Goal: Use online tool/utility: Utilize a website feature to perform a specific function

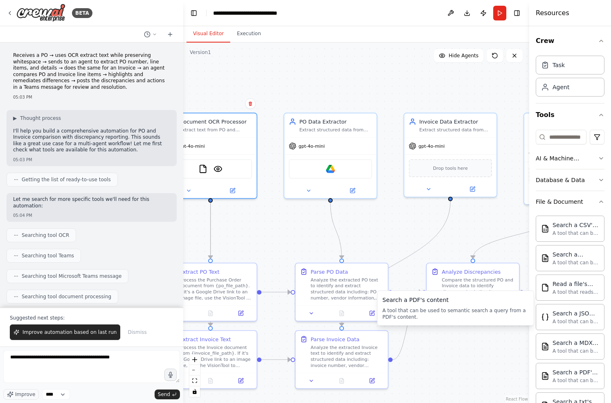
scroll to position [68, 0]
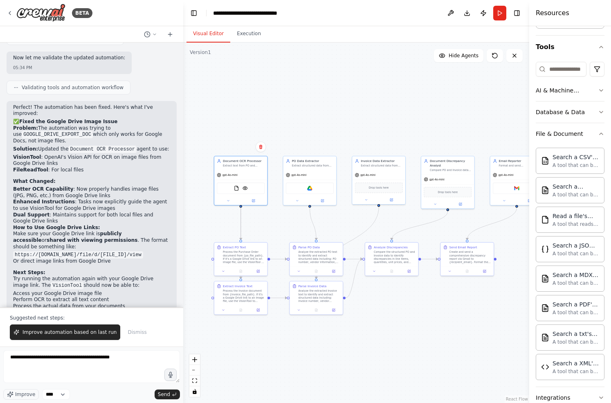
drag, startPoint x: 269, startPoint y: 210, endPoint x: 269, endPoint y: 216, distance: 6.1
click at [269, 216] on div ".deletable-edge-delete-btn { width: 20px; height: 20px; border: 0px solid #ffff…" at bounding box center [356, 223] width 346 height 360
click at [236, 186] on img at bounding box center [236, 187] width 5 height 5
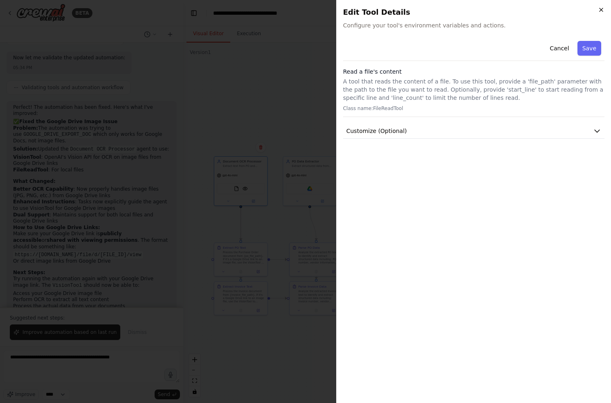
click at [601, 10] on icon "button" at bounding box center [600, 9] width 3 height 3
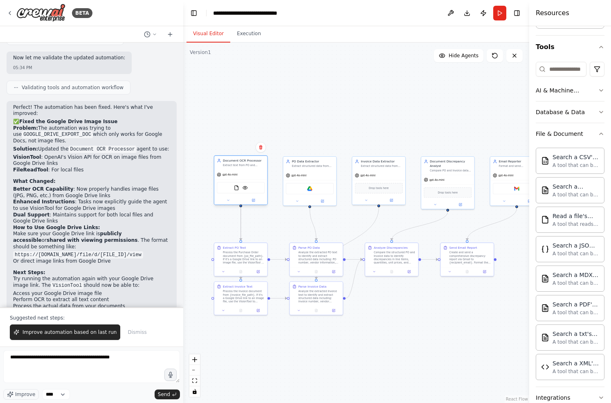
click at [231, 203] on div at bounding box center [240, 200] width 53 height 9
click at [228, 201] on icon at bounding box center [228, 199] width 3 height 3
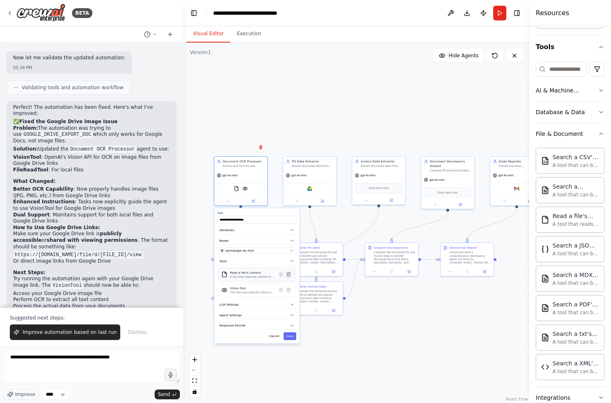
click at [287, 274] on icon at bounding box center [289, 274] width 4 height 4
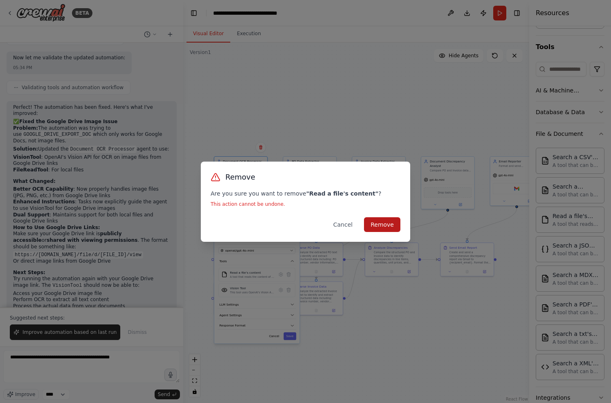
click at [392, 222] on button "Remove" at bounding box center [382, 224] width 36 height 15
click at [386, 224] on button "Remove" at bounding box center [382, 224] width 36 height 15
click at [341, 227] on button "Cancel" at bounding box center [343, 224] width 32 height 15
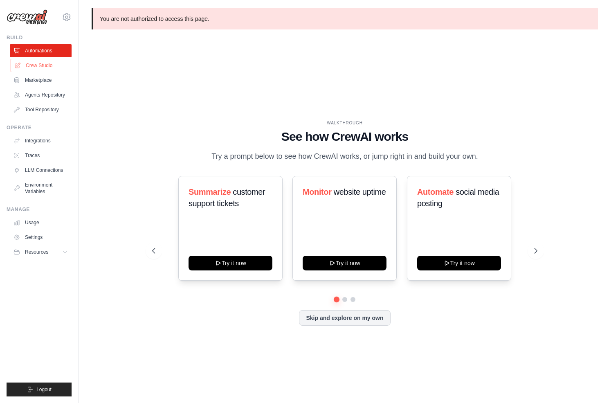
click at [36, 64] on link "Crew Studio" at bounding box center [42, 65] width 62 height 13
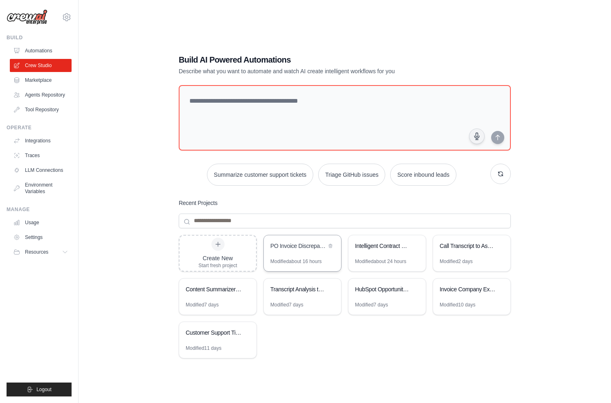
click at [297, 251] on div "PO Invoice Discrepancy Analyzer" at bounding box center [302, 246] width 77 height 23
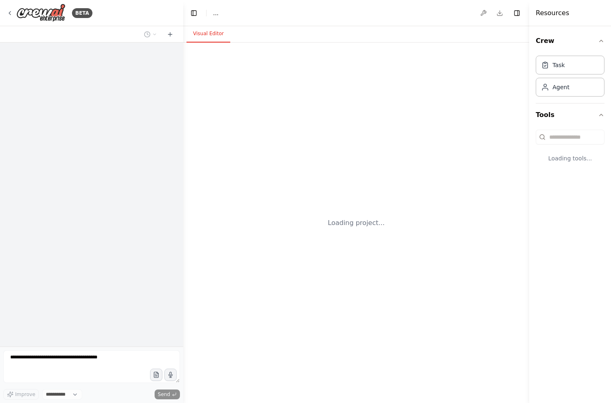
select select "****"
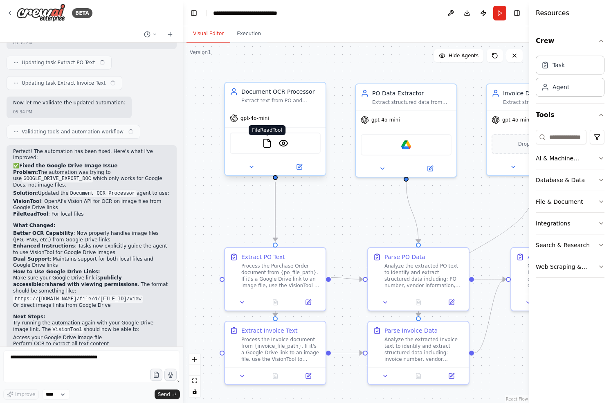
scroll to position [3100, 0]
click at [267, 142] on img at bounding box center [267, 143] width 10 height 10
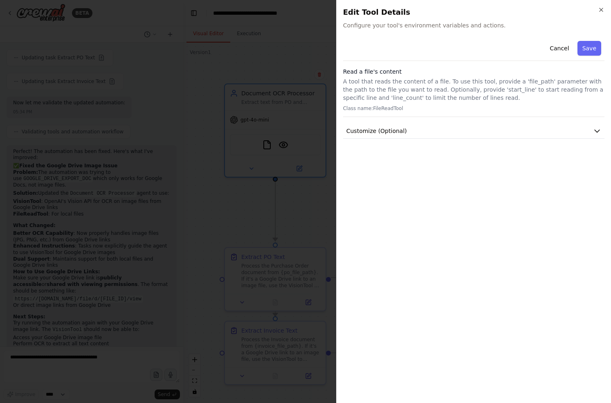
click at [297, 201] on div at bounding box center [305, 201] width 611 height 403
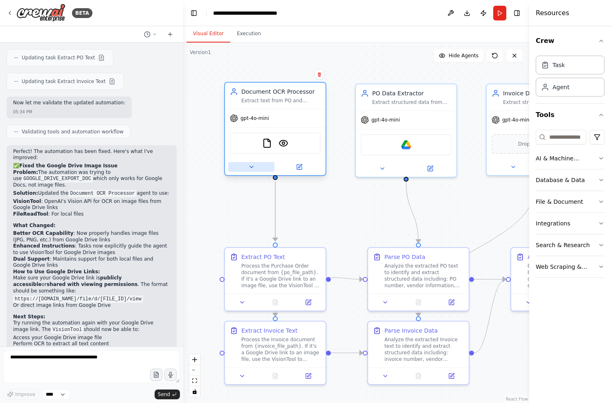
click at [251, 169] on icon at bounding box center [251, 167] width 7 height 7
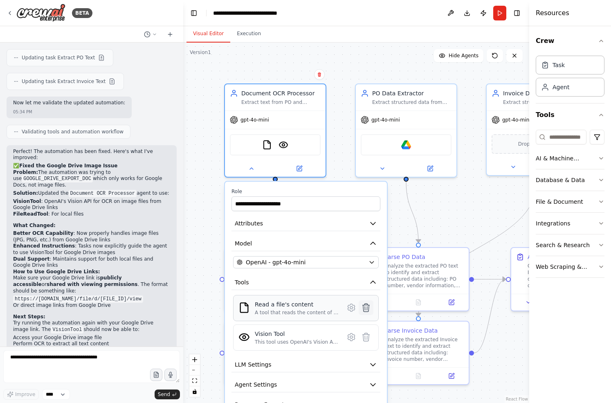
click at [367, 308] on icon at bounding box center [366, 307] width 7 height 8
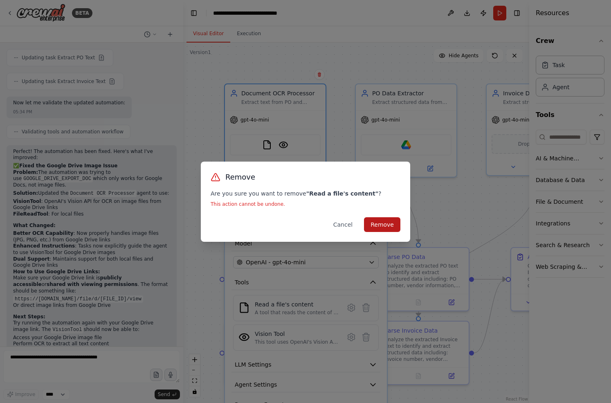
click at [377, 222] on button "Remove" at bounding box center [382, 224] width 36 height 15
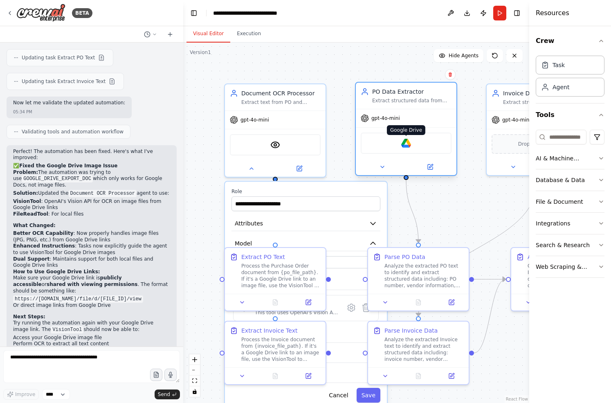
click at [409, 142] on img at bounding box center [406, 143] width 10 height 10
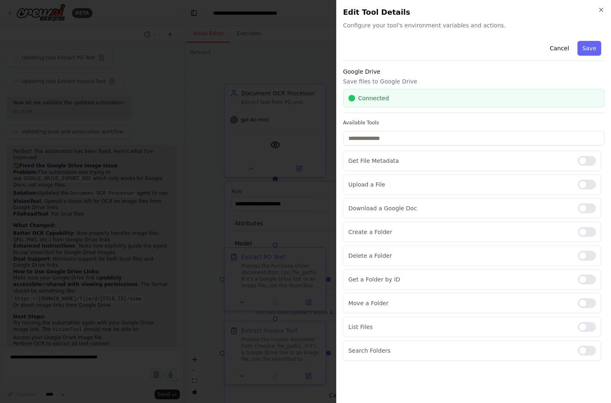
click at [594, 12] on h2 "Edit Tool Details" at bounding box center [473, 12] width 261 height 11
click at [604, 8] on div "Close Edit Tool Details Configure your tool's environment variables and actions…" at bounding box center [473, 201] width 275 height 403
click at [598, 8] on icon "button" at bounding box center [601, 10] width 7 height 7
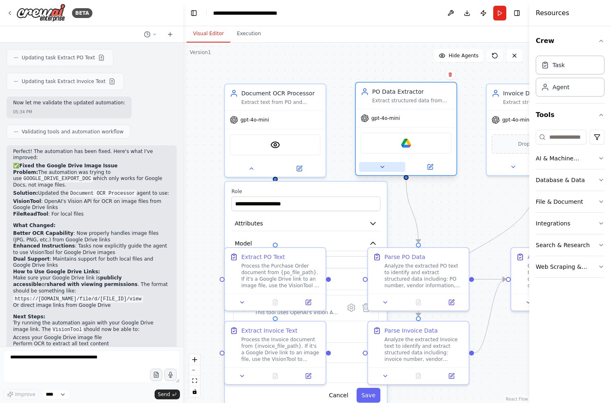
click at [381, 166] on icon at bounding box center [382, 167] width 3 height 2
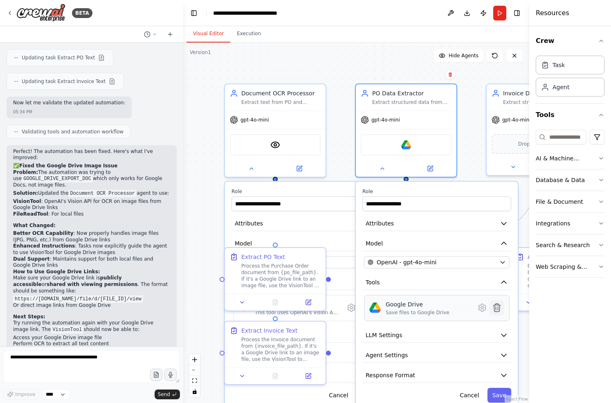
click at [501, 309] on icon at bounding box center [497, 308] width 10 height 10
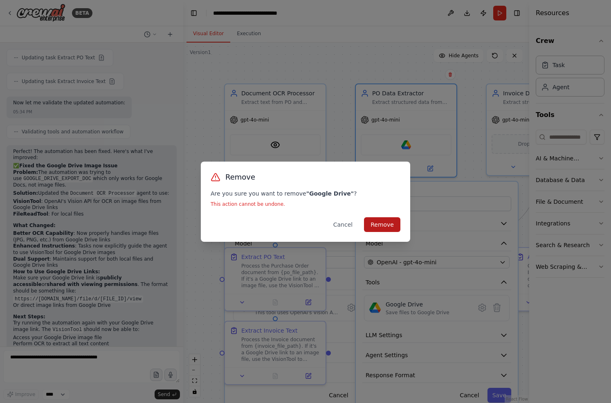
click at [382, 224] on button "Remove" at bounding box center [382, 224] width 36 height 15
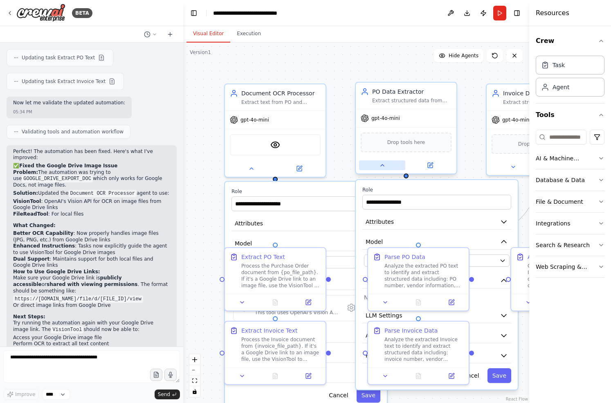
click at [378, 162] on button at bounding box center [382, 165] width 46 height 10
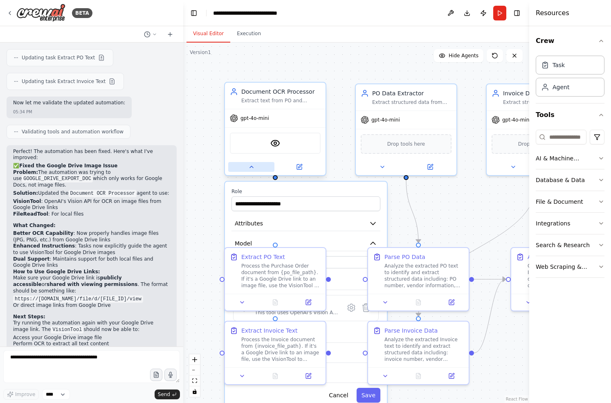
click at [236, 168] on button at bounding box center [251, 167] width 46 height 10
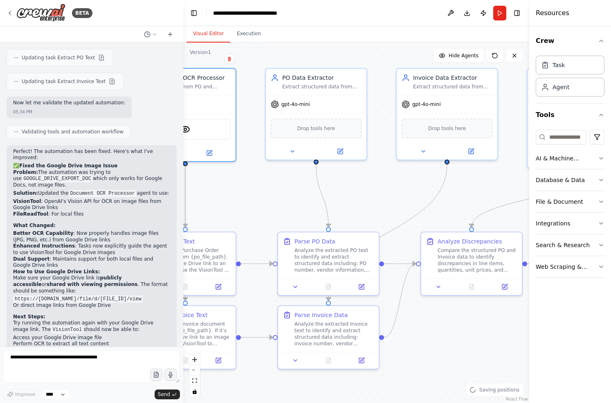
drag, startPoint x: 368, startPoint y: 218, endPoint x: 285, endPoint y: 205, distance: 84.9
click at [285, 204] on div ".deletable-edge-delete-btn { width: 20px; height: 20px; border: 0px solid #ffff…" at bounding box center [356, 223] width 346 height 360
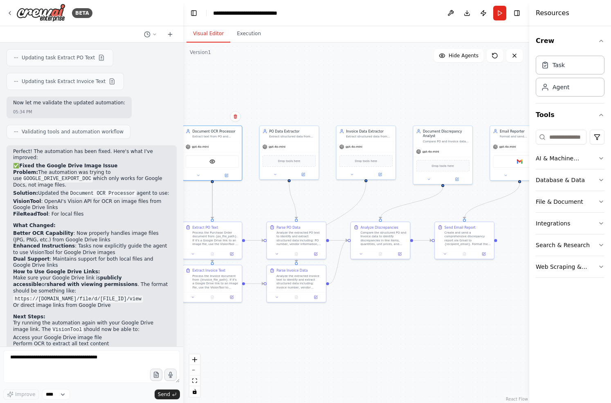
drag, startPoint x: 408, startPoint y: 200, endPoint x: 390, endPoint y: 200, distance: 17.6
click at [390, 200] on div ".deletable-edge-delete-btn { width: 20px; height: 20px; border: 0px solid #ffff…" at bounding box center [356, 223] width 346 height 360
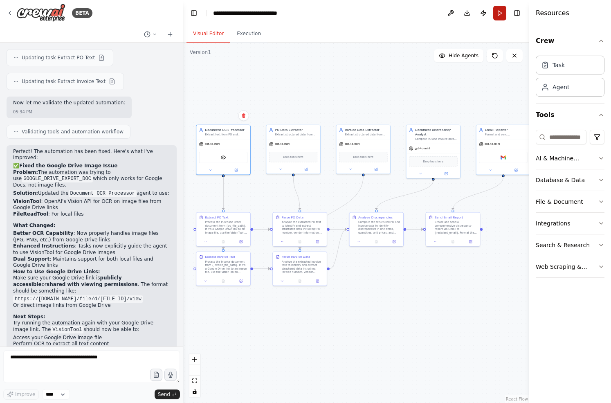
click at [501, 11] on button "Run" at bounding box center [499, 13] width 13 height 15
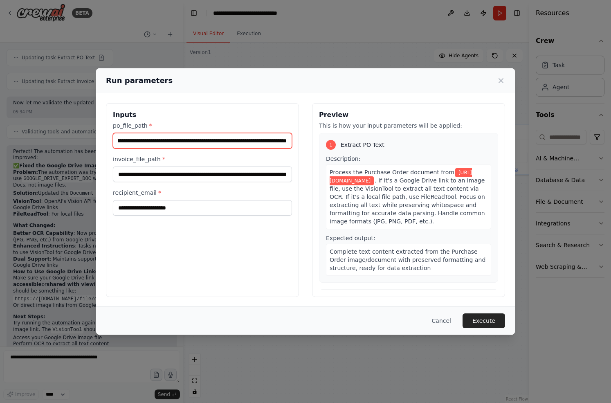
scroll to position [0, 0]
drag, startPoint x: 121, startPoint y: 141, endPoint x: 85, endPoint y: 154, distance: 38.5
click at [85, 154] on div "**********" at bounding box center [305, 201] width 611 height 403
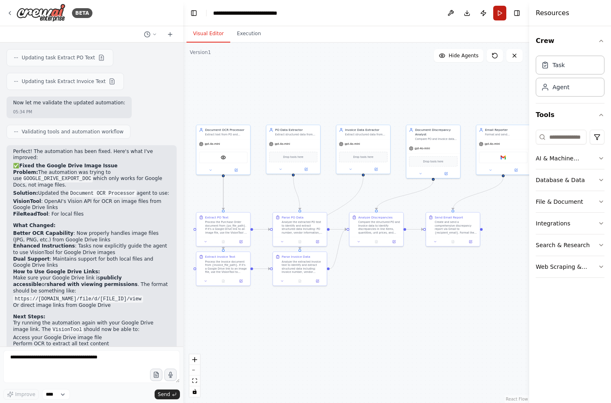
click at [501, 11] on button "Run" at bounding box center [499, 13] width 13 height 15
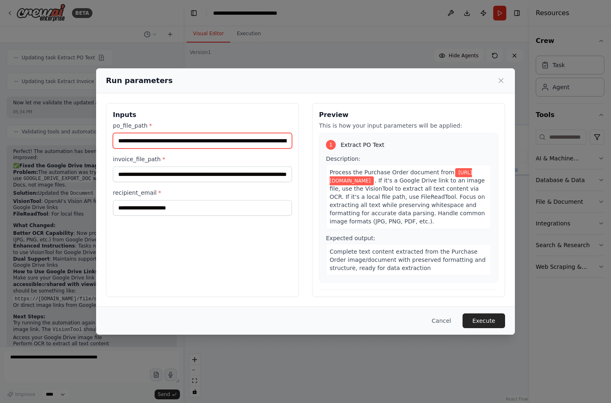
drag, startPoint x: 120, startPoint y: 141, endPoint x: 110, endPoint y: 149, distance: 13.4
click at [109, 149] on div "**********" at bounding box center [202, 200] width 193 height 194
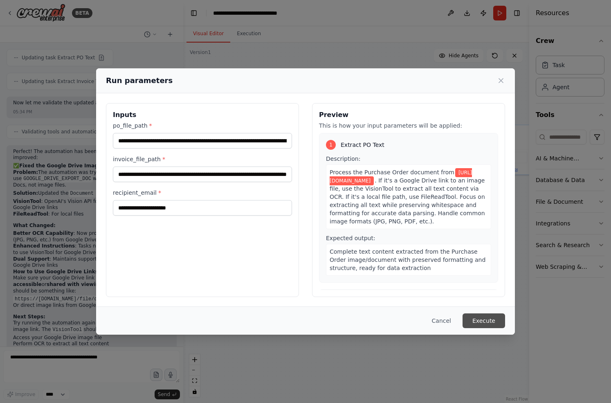
click at [493, 316] on button "Execute" at bounding box center [483, 320] width 43 height 15
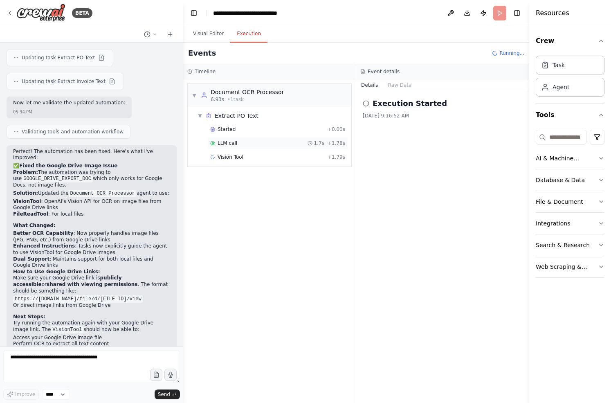
click at [229, 142] on span "LLM call" at bounding box center [228, 143] width 20 height 7
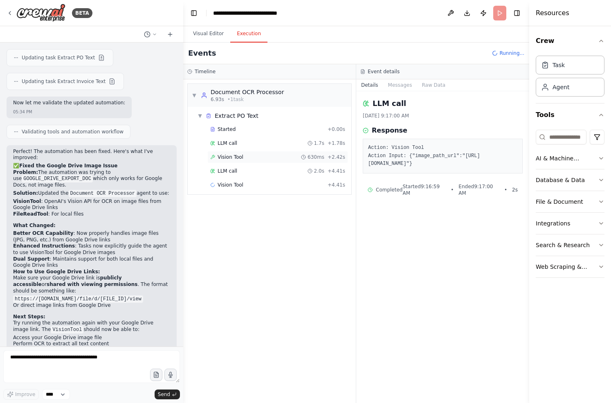
click at [225, 154] on span "Vision Tool" at bounding box center [231, 157] width 26 height 7
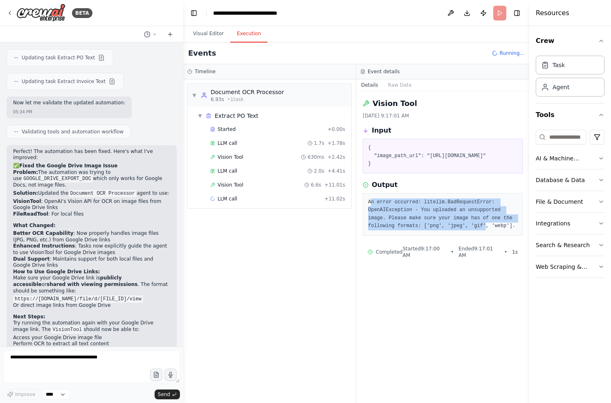
drag, startPoint x: 370, startPoint y: 215, endPoint x: 487, endPoint y: 240, distance: 119.4
click at [487, 230] on pre "An error occurred: litellm.BadRequestError: OpenAIException - You uploaded an u…" at bounding box center [442, 214] width 149 height 32
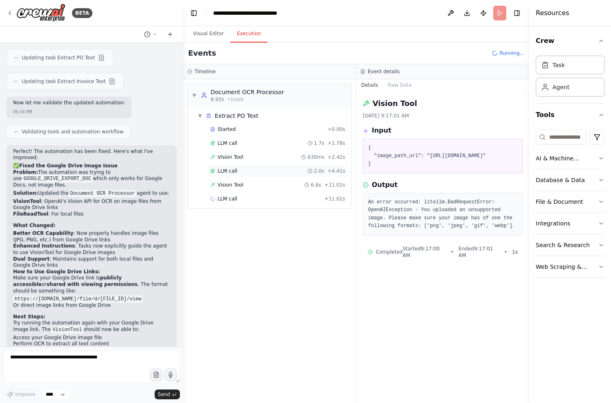
click at [229, 168] on span "LLM call" at bounding box center [228, 171] width 20 height 7
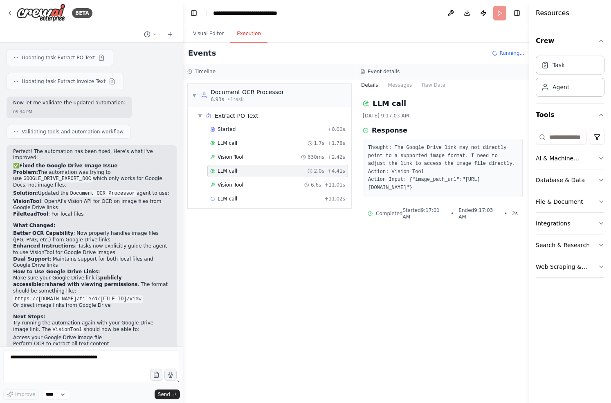
click at [229, 177] on div "Started + 0.00s LLM call 1.7s + 1.78s Vision Tool 630ms + 2.42s LLM call 2.0s +…" at bounding box center [272, 164] width 157 height 83
click at [229, 181] on div "Vision Tool 6.6s + 11.01s" at bounding box center [277, 185] width 141 height 12
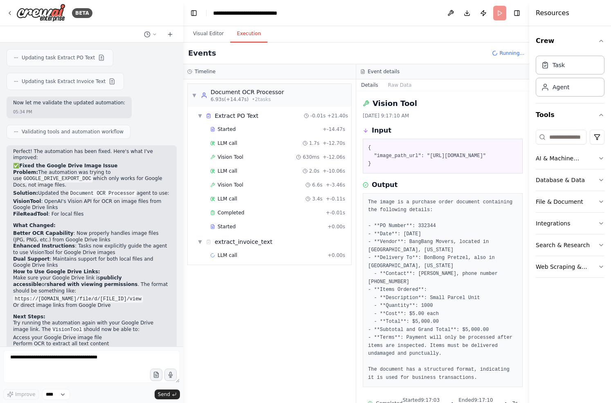
scroll to position [23, 0]
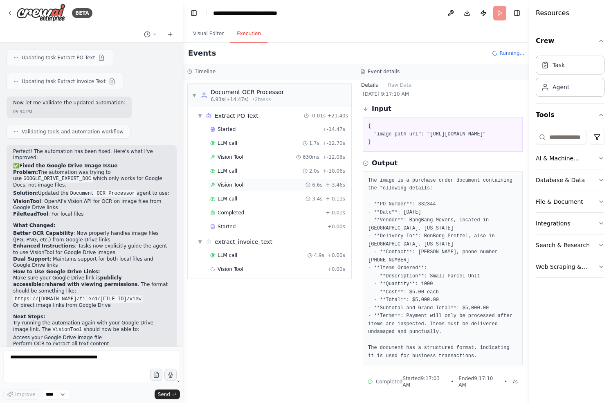
click at [233, 186] on span "Vision Tool" at bounding box center [231, 185] width 26 height 7
click at [230, 201] on span "LLM call" at bounding box center [228, 198] width 20 height 7
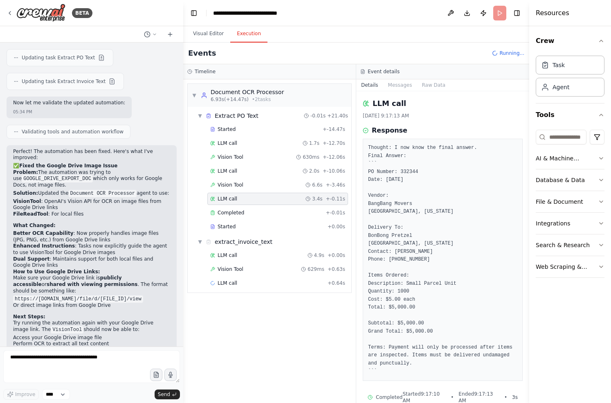
scroll to position [9, 0]
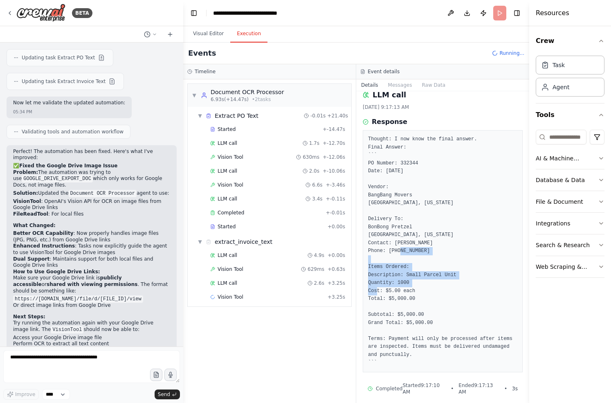
drag, startPoint x: 371, startPoint y: 265, endPoint x: 430, endPoint y: 289, distance: 63.9
click at [430, 289] on pre "Thought: I now know the final answer. Final Answer: ``` PO Number: 332344 Date:…" at bounding box center [442, 250] width 149 height 231
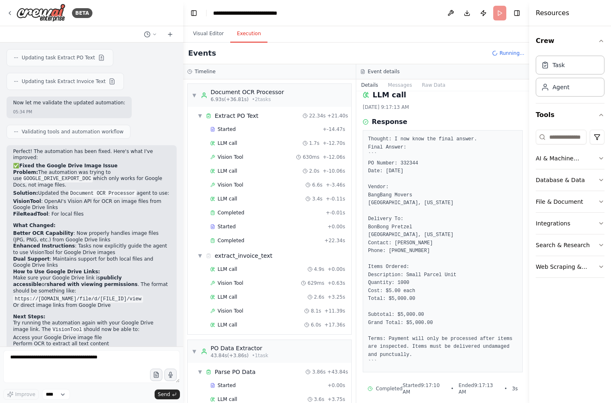
click at [408, 311] on pre "Thought: I now know the final answer. Final Answer: ``` PO Number: 332344 Date:…" at bounding box center [442, 250] width 149 height 231
drag, startPoint x: 368, startPoint y: 226, endPoint x: 435, endPoint y: 242, distance: 68.9
click at [435, 242] on pre "Thought: I now know the final answer. Final Answer: ``` PO Number: 332344 Date:…" at bounding box center [442, 250] width 149 height 231
drag, startPoint x: 366, startPoint y: 192, endPoint x: 426, endPoint y: 204, distance: 60.4
click at [426, 204] on div "Thought: I now know the final answer. Final Answer: ``` PO Number: 332344 Date:…" at bounding box center [443, 251] width 160 height 242
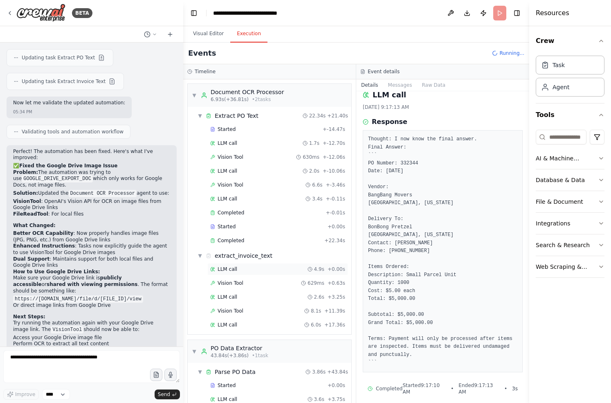
click at [239, 266] on div "LLM call 4.9s + 0.00s" at bounding box center [277, 269] width 135 height 7
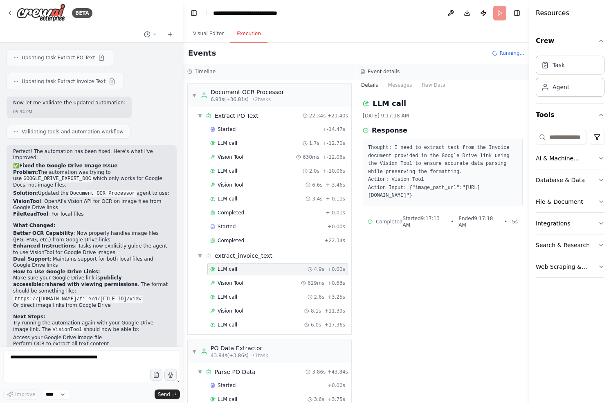
scroll to position [0, 0]
click at [242, 281] on div "Vision Tool 629ms + 0.63s" at bounding box center [277, 283] width 135 height 7
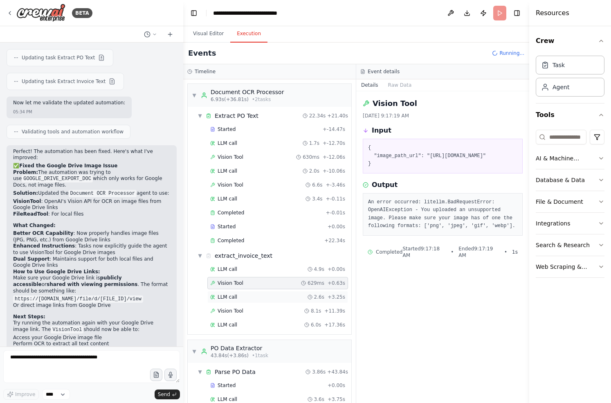
click at [256, 295] on div "LLM call 2.6s + 3.25s" at bounding box center [277, 297] width 135 height 7
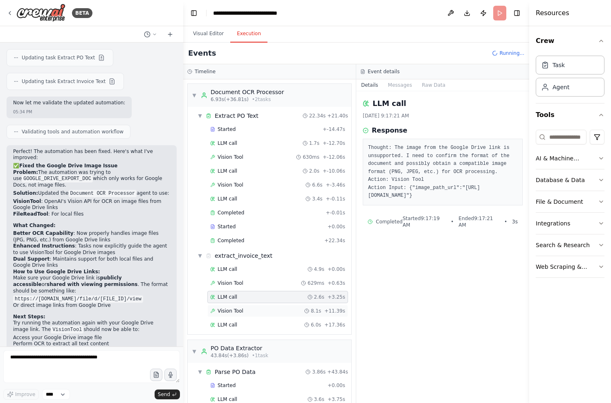
click at [245, 311] on div "Vision Tool 8.1s + 11.39s" at bounding box center [277, 310] width 135 height 7
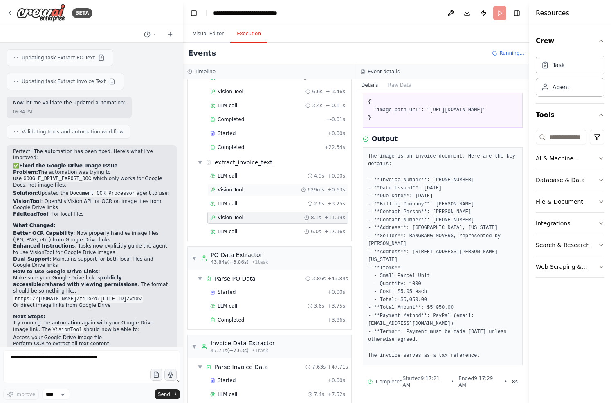
scroll to position [92, 0]
click at [233, 319] on span "Completed" at bounding box center [231, 320] width 27 height 7
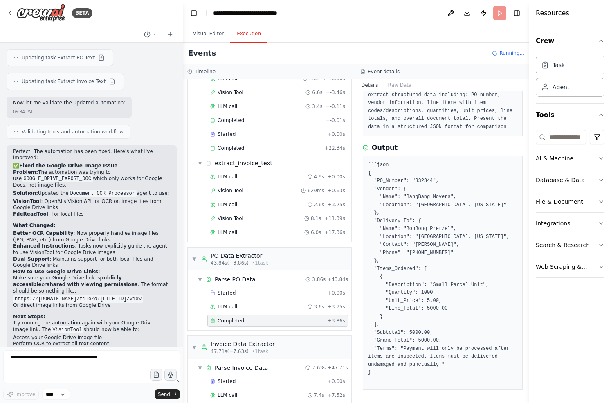
scroll to position [57, 0]
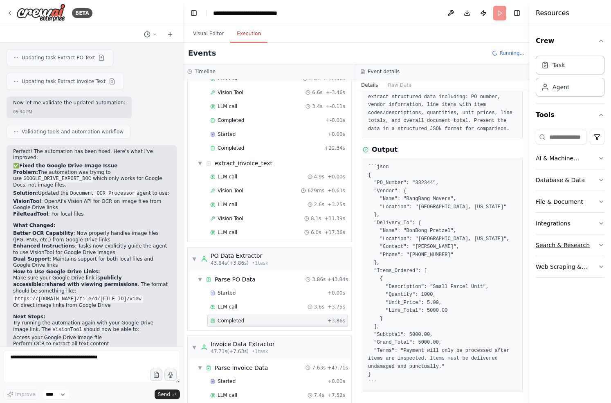
click at [601, 242] on icon "button" at bounding box center [601, 245] width 7 height 7
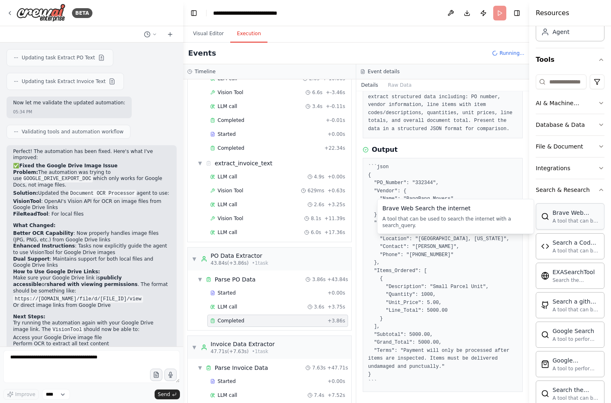
scroll to position [56, 0]
click at [601, 190] on icon "button" at bounding box center [601, 189] width 7 height 7
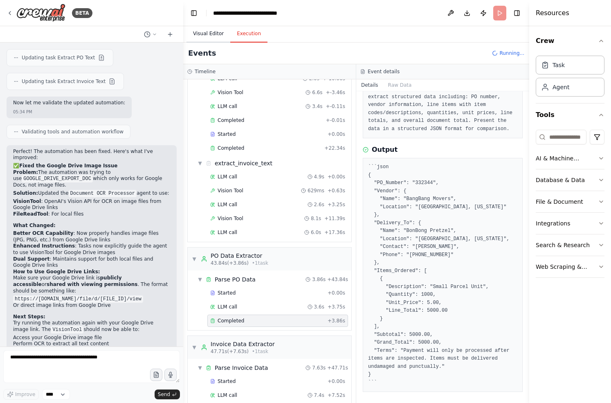
click at [204, 31] on button "Visual Editor" at bounding box center [208, 33] width 44 height 17
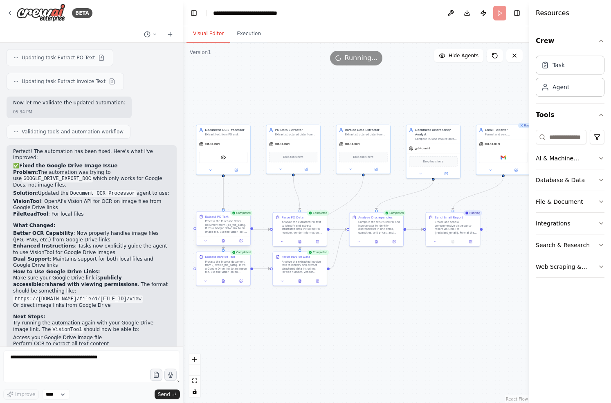
click at [217, 228] on div "Process the Purchase Order document from {po_file_path}. If it's a Google Drive…" at bounding box center [226, 227] width 43 height 14
click at [203, 242] on button at bounding box center [205, 240] width 15 height 5
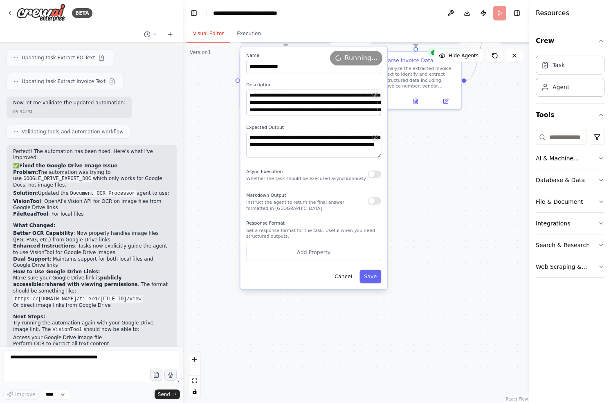
drag, startPoint x: 366, startPoint y: 329, endPoint x: 439, endPoint y: 179, distance: 166.8
click at [439, 179] on div ".deletable-edge-delete-btn { width: 20px; height: 20px; border: 0px solid #ffff…" at bounding box center [356, 223] width 346 height 360
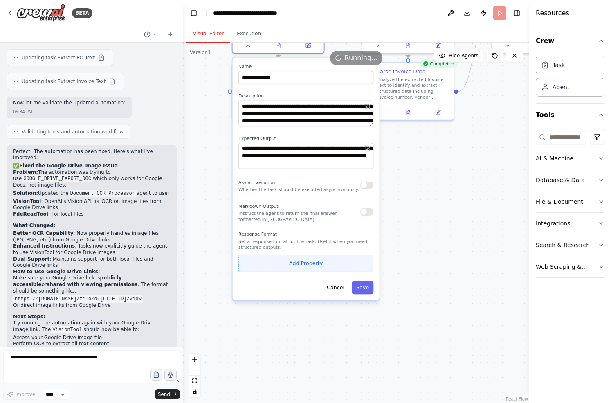
click at [285, 262] on button "Add Property" at bounding box center [305, 263] width 135 height 17
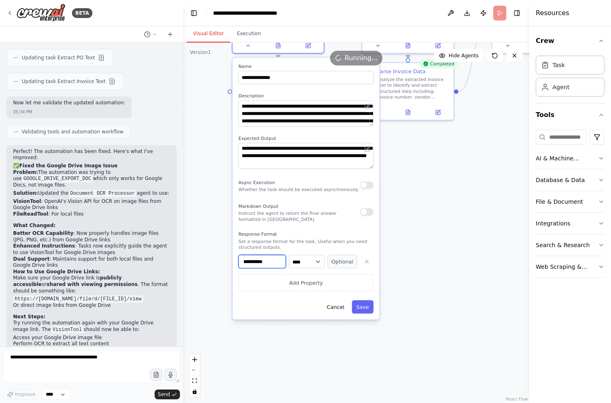
click at [267, 258] on input "**********" at bounding box center [261, 261] width 47 height 13
click at [274, 261] on input "**********" at bounding box center [261, 261] width 47 height 13
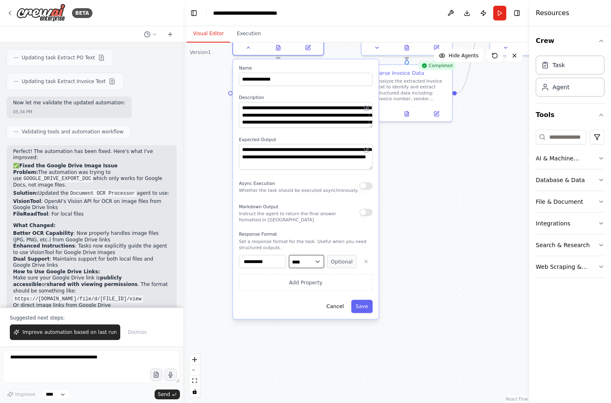
click at [323, 258] on select "**** ******* ******* **** ******" at bounding box center [306, 261] width 35 height 13
select select "******"
click at [289, 255] on select "**** ******* ******* **** ******" at bounding box center [306, 261] width 35 height 13
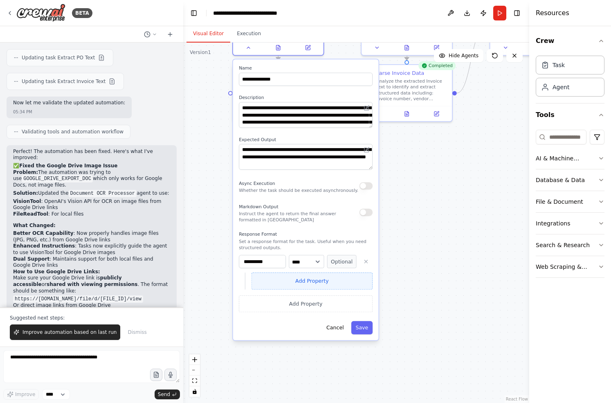
click at [291, 280] on button "Add Property" at bounding box center [311, 280] width 121 height 17
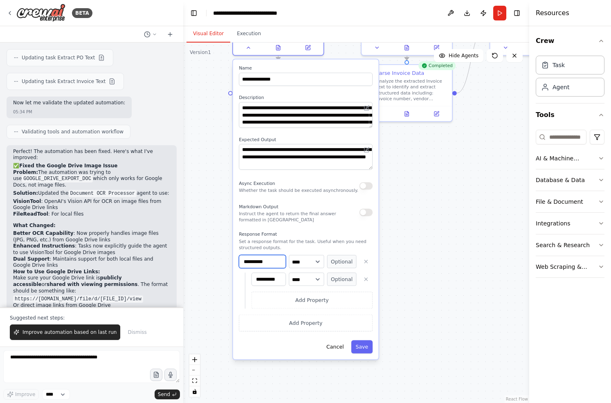
click at [278, 262] on input "**********" at bounding box center [262, 261] width 47 height 13
drag, startPoint x: 278, startPoint y: 262, endPoint x: 209, endPoint y: 262, distance: 69.1
click at [209, 262] on div ".deletable-edge-delete-btn { width: 20px; height: 20px; border: 0px solid #ffff…" at bounding box center [356, 223] width 346 height 360
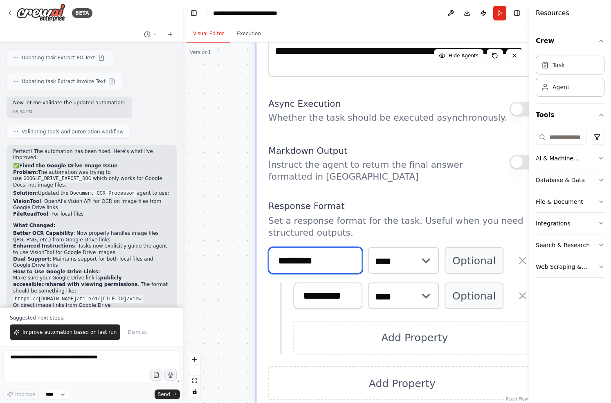
type input "*********"
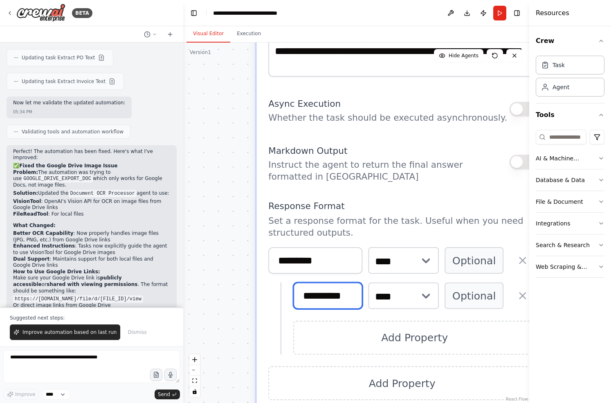
click at [351, 293] on input "**********" at bounding box center [327, 296] width 69 height 27
drag, startPoint x: 353, startPoint y: 295, endPoint x: 286, endPoint y: 292, distance: 67.1
click at [286, 292] on div "**********" at bounding box center [408, 319] width 256 height 72
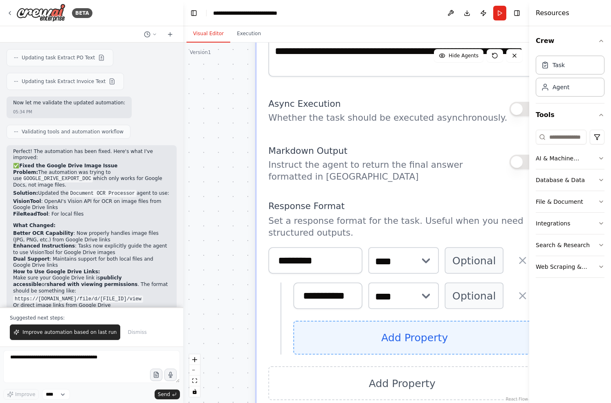
click at [393, 334] on button "Add Property" at bounding box center [414, 338] width 242 height 34
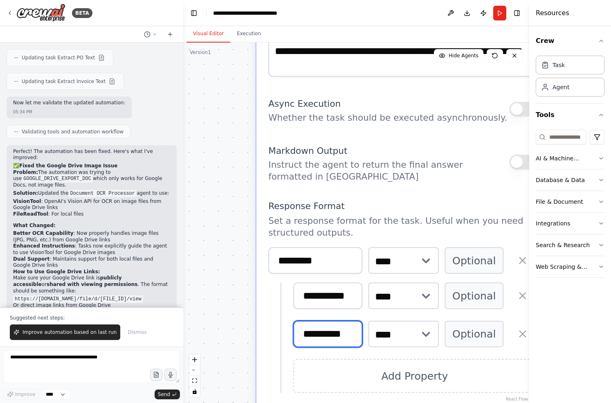
click at [333, 336] on input "**********" at bounding box center [327, 334] width 69 height 27
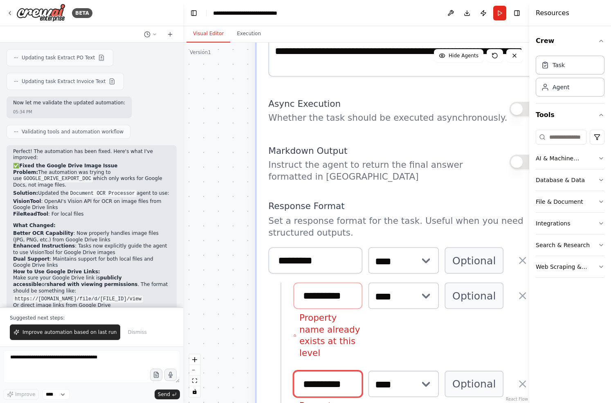
click at [344, 373] on input "**********" at bounding box center [327, 383] width 69 height 27
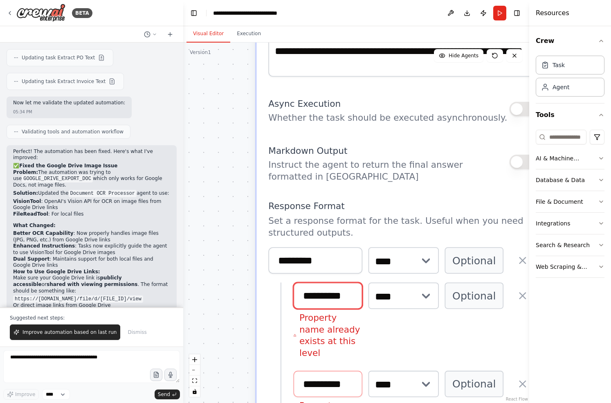
click at [354, 301] on input "**********" at bounding box center [327, 296] width 69 height 27
type input "*********"
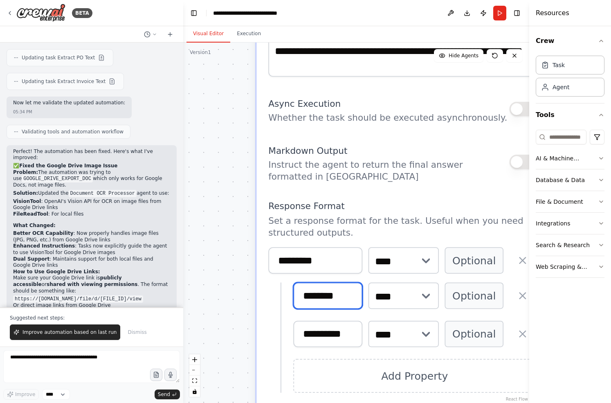
type input "********"
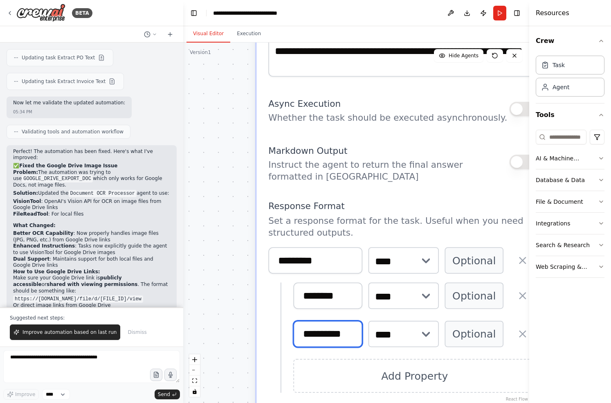
drag, startPoint x: 356, startPoint y: 332, endPoint x: 266, endPoint y: 330, distance: 90.0
click at [266, 330] on div "**********" at bounding box center [402, 174] width 291 height 637
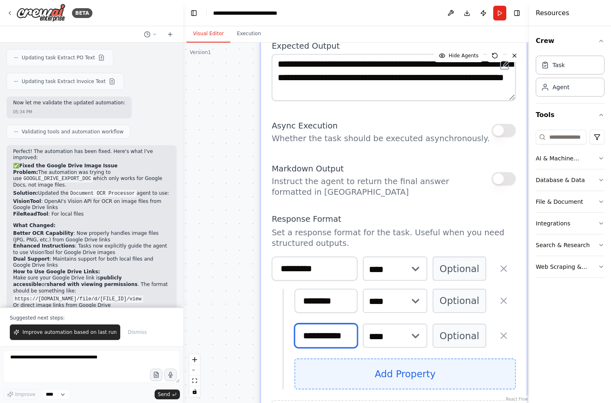
type input "**********"
click at [333, 370] on button "Add Property" at bounding box center [404, 373] width 221 height 31
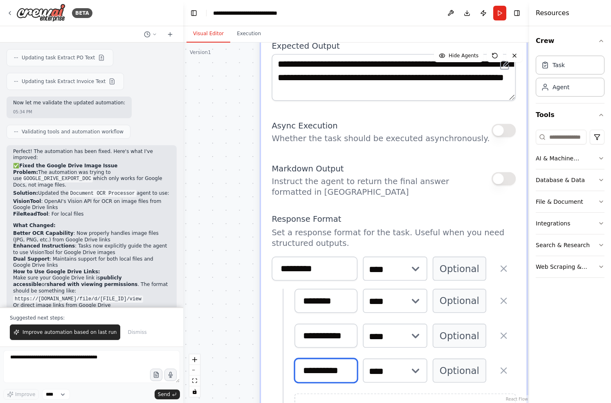
drag, startPoint x: 352, startPoint y: 369, endPoint x: 240, endPoint y: 368, distance: 112.9
click at [242, 368] on div ".deletable-edge-delete-btn { width: 20px; height: 20px; border: 0px solid #ffff…" at bounding box center [356, 223] width 346 height 360
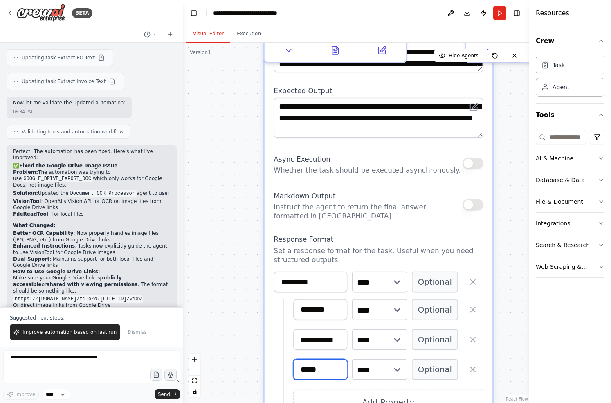
type input "*****"
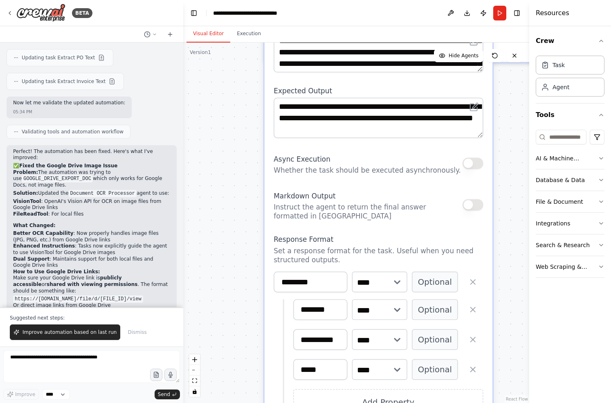
click at [285, 359] on div "**********" at bounding box center [383, 357] width 200 height 116
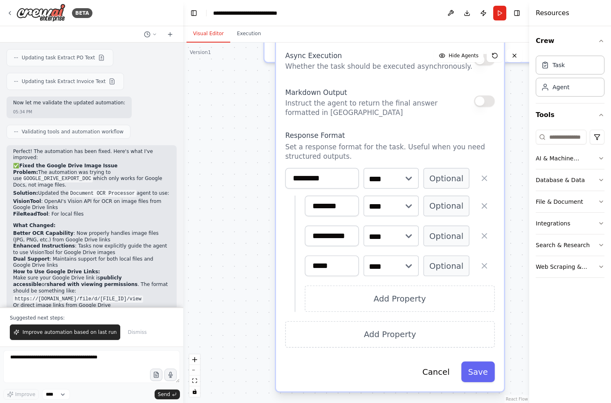
drag, startPoint x: 285, startPoint y: 359, endPoint x: 292, endPoint y: 260, distance: 99.5
click at [292, 260] on div "**********" at bounding box center [389, 253] width 209 height 116
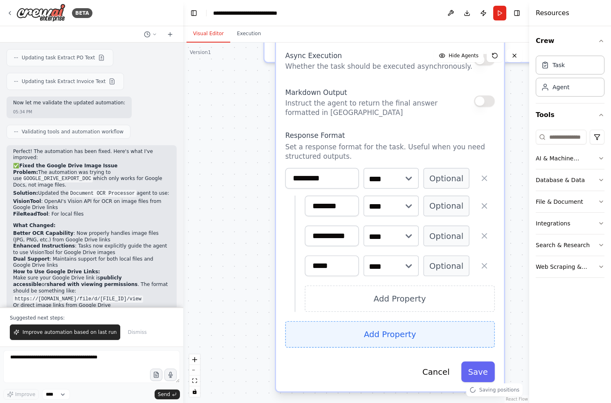
click at [349, 332] on button "Add Property" at bounding box center [389, 334] width 209 height 27
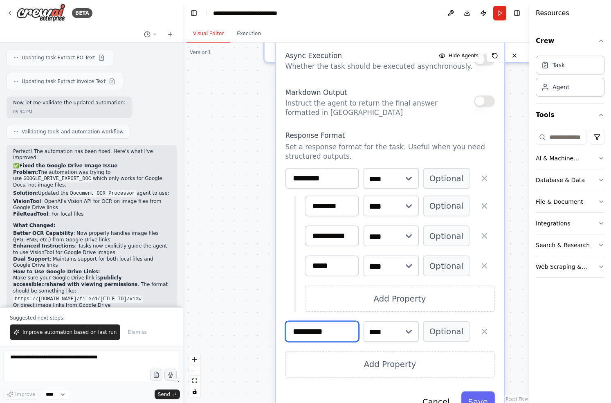
drag, startPoint x: 338, startPoint y: 330, endPoint x: 232, endPoint y: 322, distance: 105.8
click at [233, 323] on div ".deletable-edge-delete-btn { width: 20px; height: 20px; border: 0px solid #ffff…" at bounding box center [356, 223] width 346 height 360
type input "*"
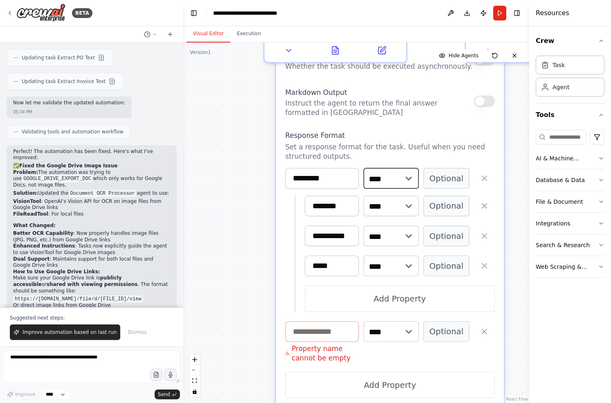
click at [399, 181] on select "**** ******* ******* **** ******" at bounding box center [390, 178] width 55 height 21
click at [407, 334] on select "**** ******* ******* **** ******" at bounding box center [390, 331] width 55 height 21
select select "*****"
click at [363, 321] on select "**** ******* ******* **** ******" at bounding box center [390, 331] width 55 height 21
click at [332, 332] on input at bounding box center [322, 331] width 74 height 21
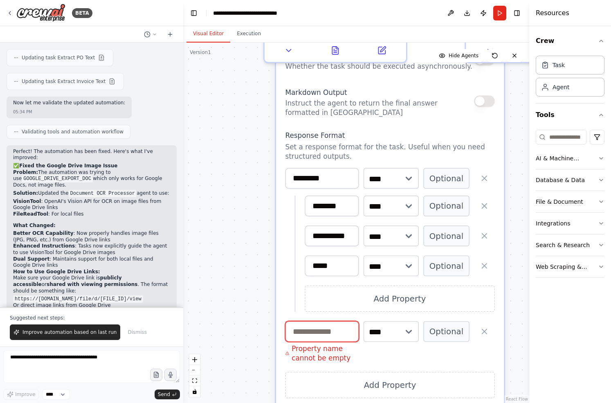
type input "*"
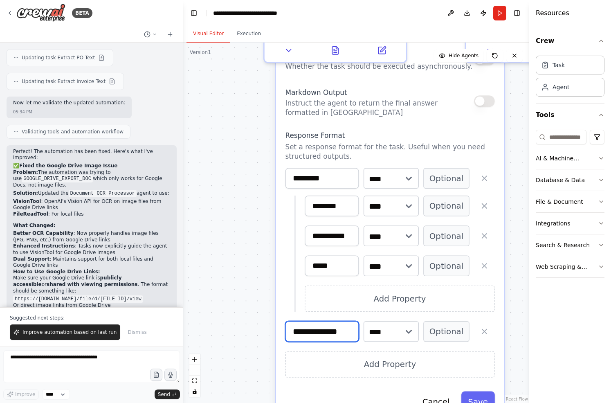
type input "**********"
click at [483, 334] on icon "button" at bounding box center [484, 331] width 9 height 9
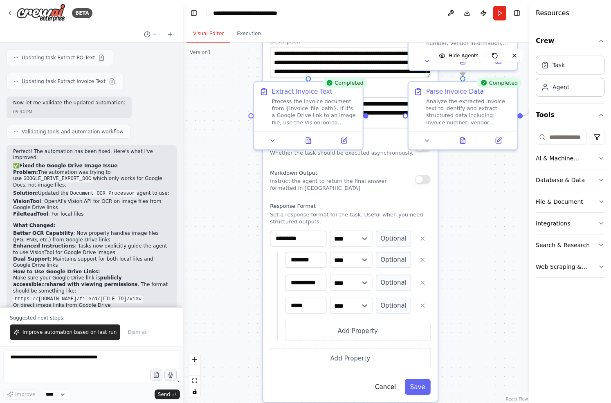
drag, startPoint x: 482, startPoint y: 182, endPoint x: 453, endPoint y: 217, distance: 45.3
click at [453, 217] on div ".deletable-edge-delete-btn { width: 20px; height: 20px; border: 0px solid #ffff…" at bounding box center [356, 223] width 346 height 360
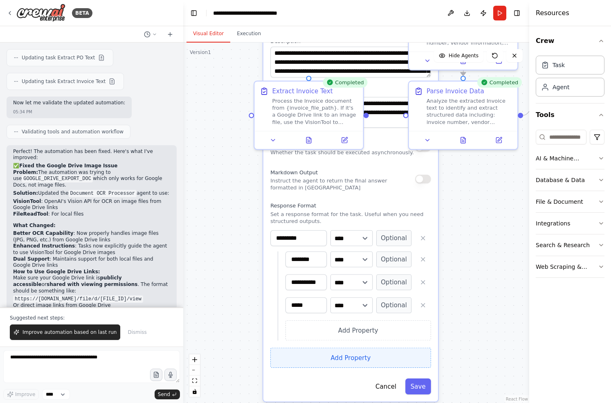
click at [302, 361] on button "Add Property" at bounding box center [350, 358] width 161 height 20
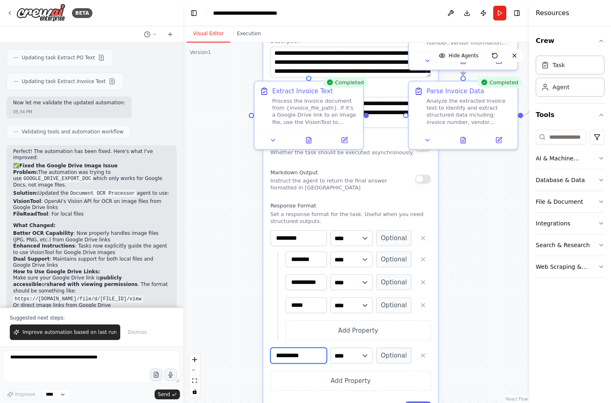
drag, startPoint x: 308, startPoint y: 354, endPoint x: 239, endPoint y: 351, distance: 68.8
click at [239, 351] on div ".deletable-edge-delete-btn { width: 20px; height: 20px; border: 0px solid #ffff…" at bounding box center [356, 223] width 346 height 360
type input "*"
type input "*********"
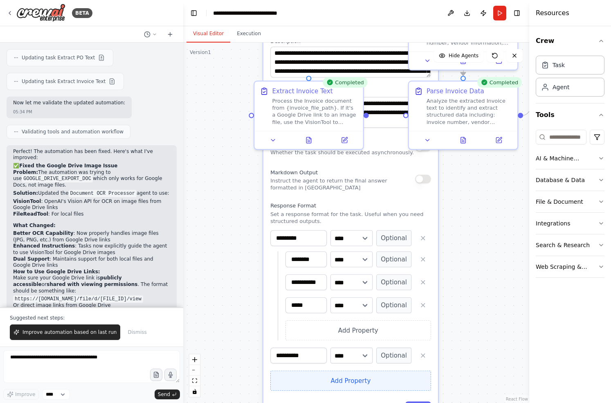
click at [349, 376] on button "Add Property" at bounding box center [350, 380] width 161 height 20
click at [423, 382] on button "button" at bounding box center [423, 378] width 16 height 16
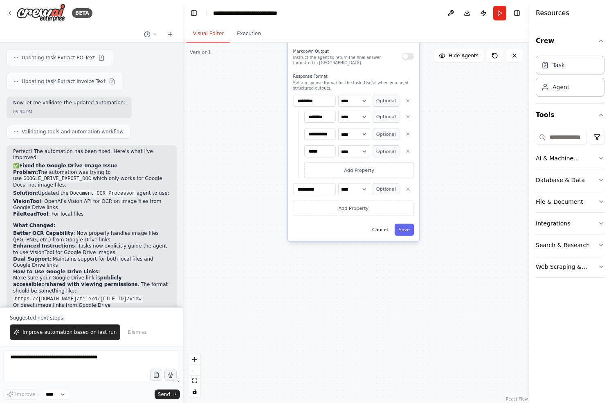
drag, startPoint x: 466, startPoint y: 349, endPoint x: 440, endPoint y: 186, distance: 165.3
click at [440, 186] on div ".deletable-edge-delete-btn { width: 20px; height: 20px; border: 0px solid #ffff…" at bounding box center [356, 223] width 346 height 360
click at [405, 231] on button "Save" at bounding box center [403, 231] width 19 height 12
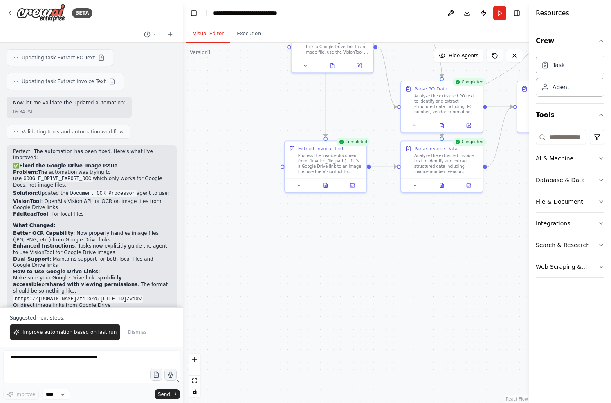
drag, startPoint x: 412, startPoint y: 168, endPoint x: 416, endPoint y: 325, distance: 156.7
click at [416, 325] on div ".deletable-edge-delete-btn { width: 20px; height: 20px; border: 0px solid #ffff…" at bounding box center [356, 223] width 346 height 360
click at [299, 183] on icon at bounding box center [298, 183] width 5 height 5
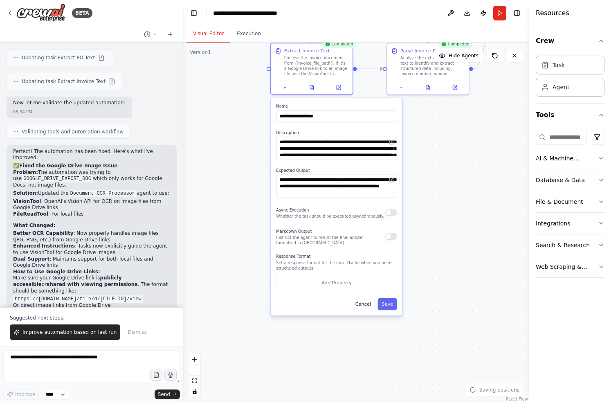
drag, startPoint x: 462, startPoint y: 317, endPoint x: 448, endPoint y: 220, distance: 98.3
click at [448, 220] on div ".deletable-edge-delete-btn { width: 20px; height: 20px; border: 0px solid #ffff…" at bounding box center [356, 223] width 346 height 360
click at [345, 282] on button "Add Property" at bounding box center [336, 282] width 121 height 15
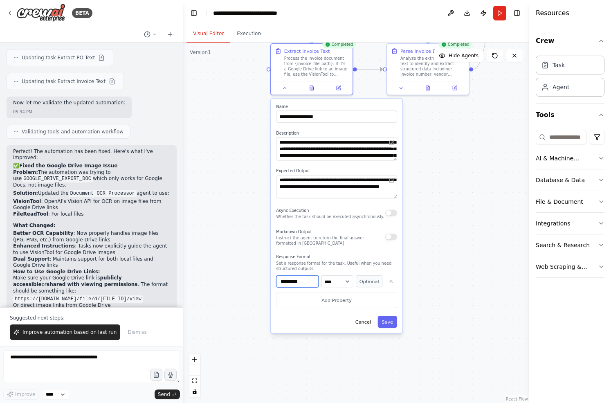
click at [303, 281] on input "**********" at bounding box center [297, 281] width 43 height 12
drag, startPoint x: 312, startPoint y: 281, endPoint x: 257, endPoint y: 281, distance: 54.4
click at [258, 281] on div ".deletable-edge-delete-btn { width: 20px; height: 20px; border: 0px solid #ffff…" at bounding box center [356, 223] width 346 height 360
type input "*********"
click at [346, 283] on select "**** ******* ******* **** ******" at bounding box center [337, 281] width 32 height 12
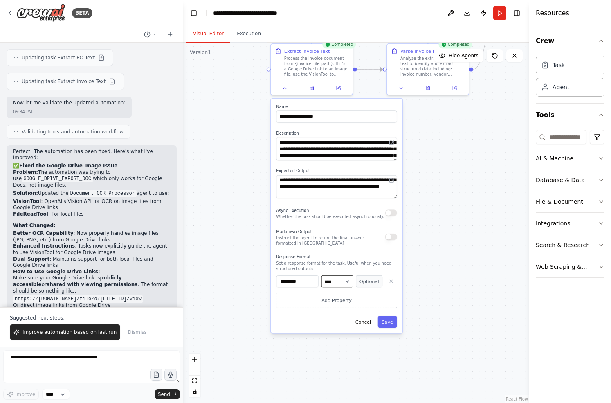
select select "******"
click at [321, 275] on select "**** ******* ******* **** ******" at bounding box center [337, 281] width 32 height 12
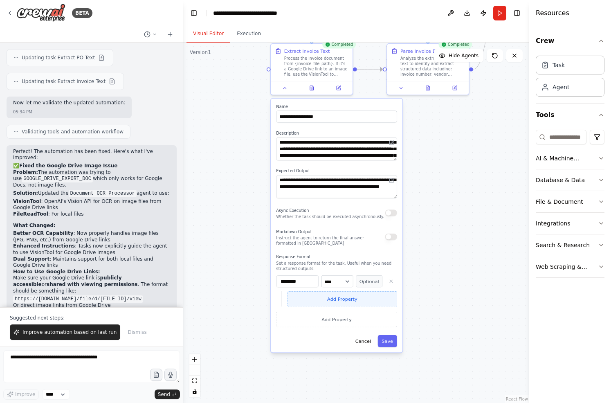
click at [333, 301] on button "Add Property" at bounding box center [342, 298] width 110 height 15
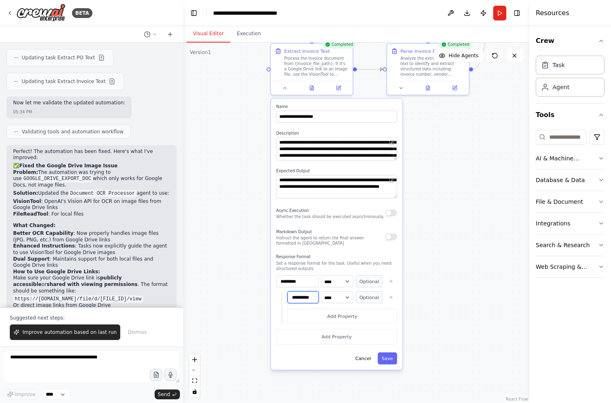
click at [312, 297] on input "**********" at bounding box center [302, 297] width 31 height 12
drag, startPoint x: 315, startPoint y: 297, endPoint x: 249, endPoint y: 294, distance: 66.3
click at [250, 294] on div ".deletable-edge-delete-btn { width: 20px; height: 20px; border: 0px solid #ffff…" at bounding box center [356, 223] width 346 height 360
type input "********"
click at [348, 298] on select "**** ******* ******* **** ******" at bounding box center [337, 297] width 32 height 12
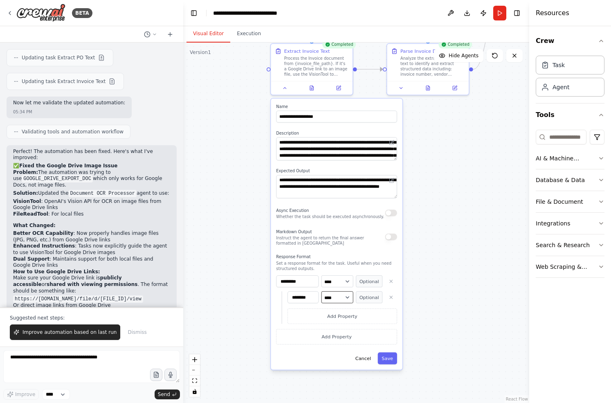
click at [321, 291] on select "**** ******* ******* **** ******" at bounding box center [337, 297] width 32 height 12
click at [312, 314] on button "Add Property" at bounding box center [342, 315] width 110 height 15
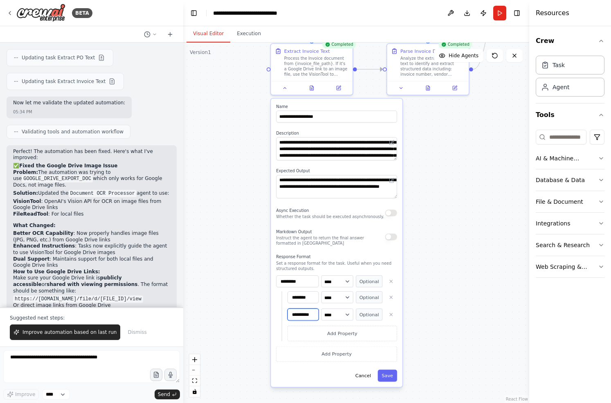
drag, startPoint x: 316, startPoint y: 314, endPoint x: 259, endPoint y: 314, distance: 56.8
click at [259, 314] on div ".deletable-edge-delete-btn { width: 20px; height: 20px; border: 0px solid #ffff…" at bounding box center [356, 223] width 346 height 360
type input "**********"
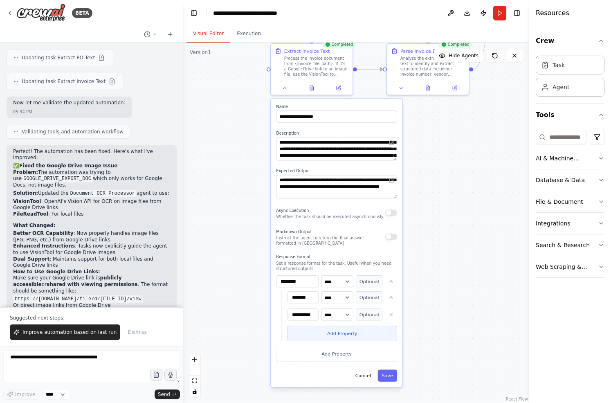
click at [322, 334] on button "Add Property" at bounding box center [342, 332] width 110 height 15
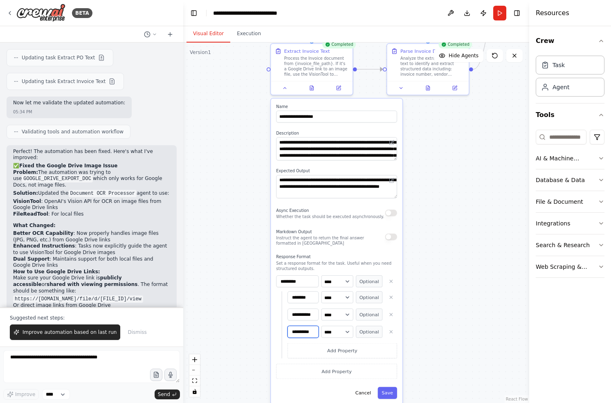
drag, startPoint x: 314, startPoint y: 331, endPoint x: 245, endPoint y: 328, distance: 69.6
click at [249, 328] on div ".deletable-edge-delete-btn { width: 20px; height: 20px; border: 0px solid #ffff…" at bounding box center [356, 223] width 346 height 360
type input "*****"
click at [315, 368] on button "Add Property" at bounding box center [336, 370] width 121 height 15
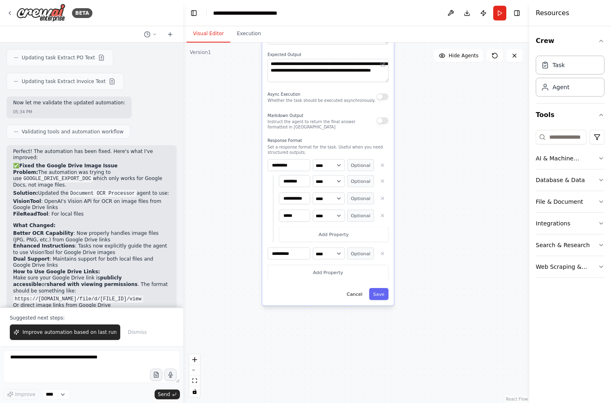
drag, startPoint x: 415, startPoint y: 363, endPoint x: 405, endPoint y: 247, distance: 116.9
click at [405, 247] on div ".deletable-edge-delete-btn { width: 20px; height: 20px; border: 0px solid #ffff…" at bounding box center [356, 223] width 346 height 360
click at [280, 253] on input "**********" at bounding box center [288, 253] width 43 height 12
drag, startPoint x: 300, startPoint y: 253, endPoint x: 244, endPoint y: 253, distance: 56.4
click at [244, 253] on div ".deletable-edge-delete-btn { width: 20px; height: 20px; border: 0px solid #ffff…" at bounding box center [356, 223] width 346 height 360
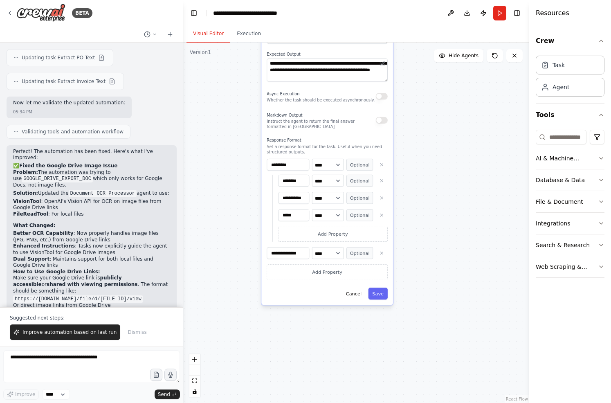
click at [307, 255] on div "**********" at bounding box center [327, 253] width 121 height 12
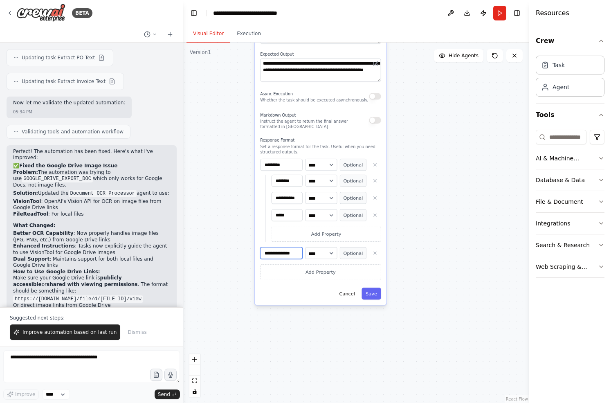
click at [295, 252] on input "**********" at bounding box center [281, 253] width 43 height 12
drag, startPoint x: 300, startPoint y: 252, endPoint x: 285, endPoint y: 251, distance: 15.2
click at [285, 251] on input "**********" at bounding box center [281, 253] width 43 height 12
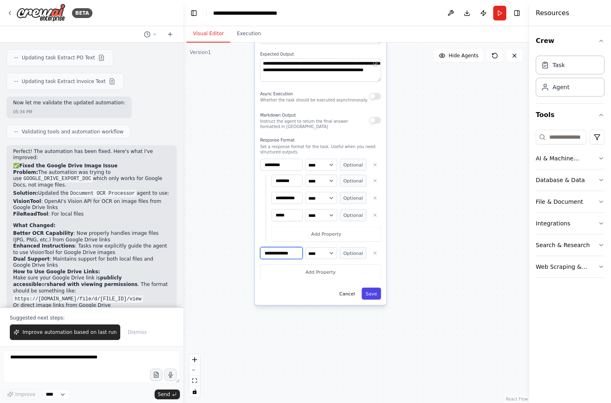
type input "**********"
click at [376, 296] on button "Save" at bounding box center [370, 293] width 19 height 12
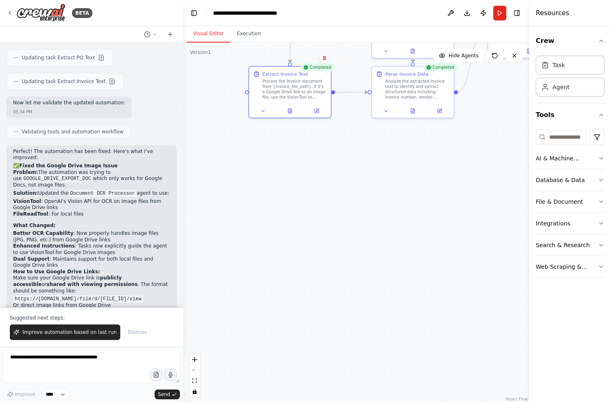
drag, startPoint x: 412, startPoint y: 217, endPoint x: 406, endPoint y: 358, distance: 141.2
click at [406, 358] on div ".deletable-edge-delete-btn { width: 20px; height: 20px; border: 0px solid #ffff…" at bounding box center [356, 223] width 346 height 360
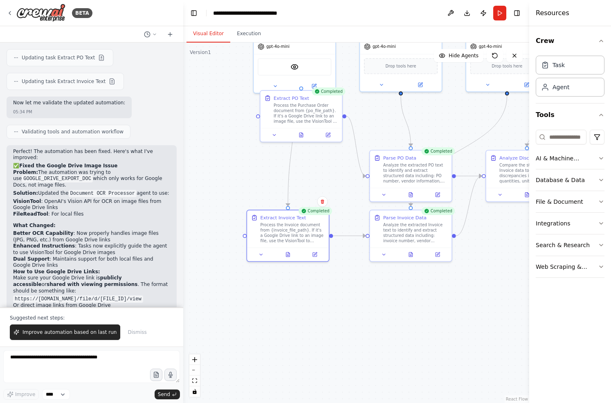
drag, startPoint x: 364, startPoint y: 205, endPoint x: 362, endPoint y: 346, distance: 140.7
click at [362, 346] on div ".deletable-edge-delete-btn { width: 20px; height: 20px; border: 0px solid #ffff…" at bounding box center [356, 223] width 346 height 360
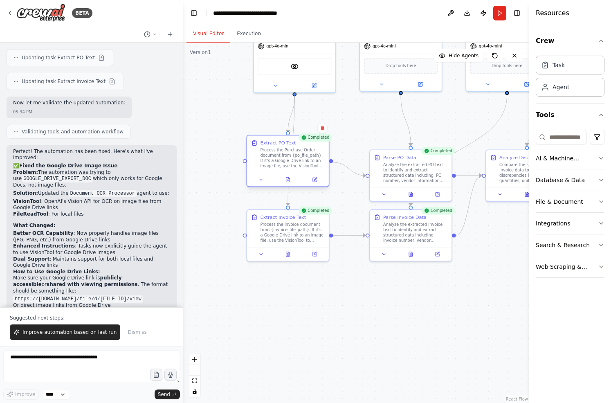
drag, startPoint x: 303, startPoint y: 101, endPoint x: 286, endPoint y: 148, distance: 49.9
click at [286, 148] on div "Process the Purchase Order document from {po_file_path}. If it's a Google Drive…" at bounding box center [292, 158] width 64 height 21
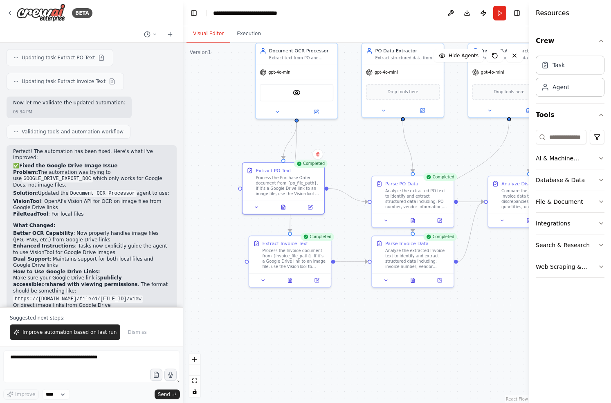
drag, startPoint x: 343, startPoint y: 137, endPoint x: 345, endPoint y: 164, distance: 26.2
click at [345, 164] on div ".deletable-edge-delete-btn { width: 20px; height: 20px; border: 0px solid #ffff…" at bounding box center [356, 223] width 346 height 360
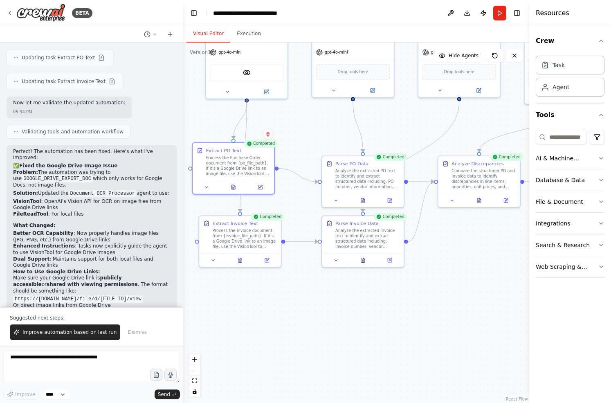
drag, startPoint x: 365, startPoint y: 163, endPoint x: 315, endPoint y: 143, distance: 53.6
click at [314, 143] on div ".deletable-edge-delete-btn { width: 20px; height: 20px; border: 0px solid #ffff…" at bounding box center [356, 223] width 346 height 360
click at [497, 11] on button "Run" at bounding box center [499, 13] width 13 height 15
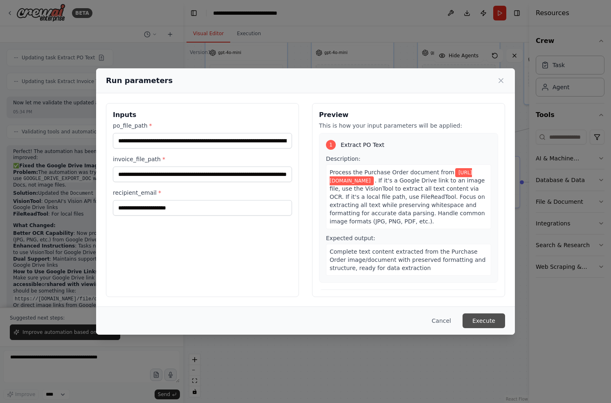
click at [485, 320] on button "Execute" at bounding box center [483, 320] width 43 height 15
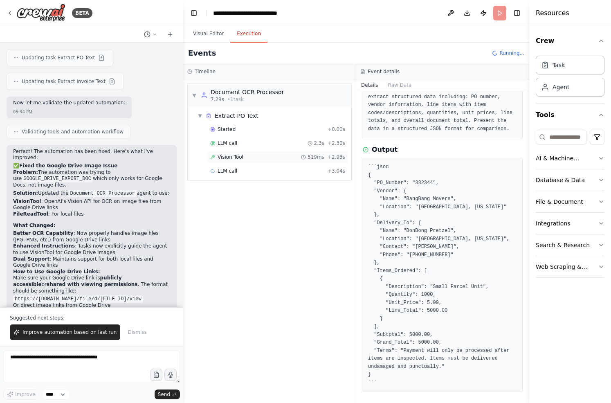
click at [227, 157] on span "Vision Tool" at bounding box center [231, 157] width 26 height 7
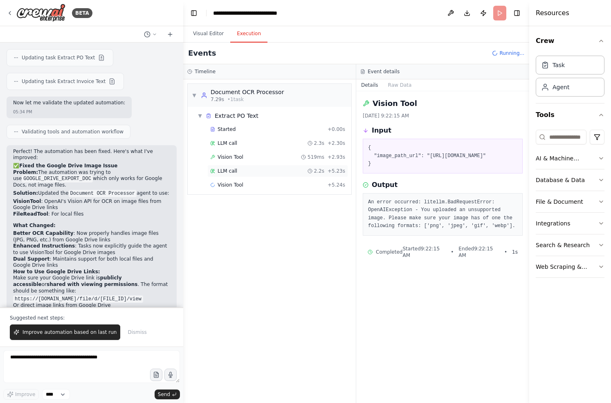
click at [230, 168] on span "LLM call" at bounding box center [228, 171] width 20 height 7
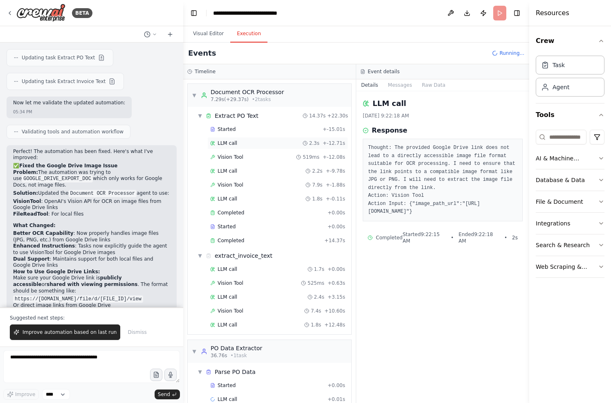
click at [232, 143] on span "LLM call" at bounding box center [228, 143] width 20 height 7
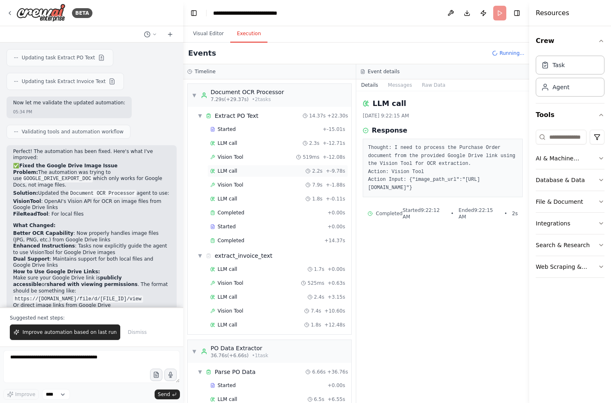
click at [224, 169] on span "LLM call" at bounding box center [228, 171] width 20 height 7
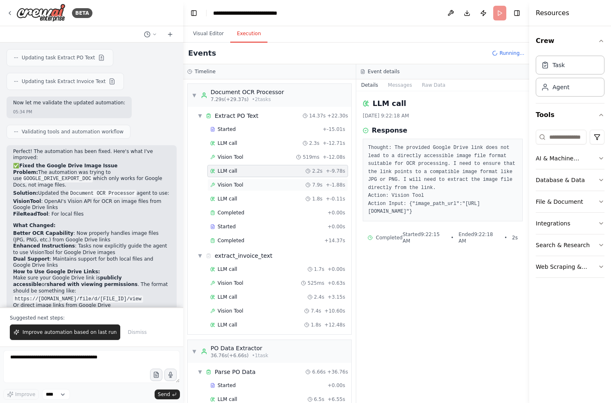
click at [226, 184] on span "Vision Tool" at bounding box center [231, 185] width 26 height 7
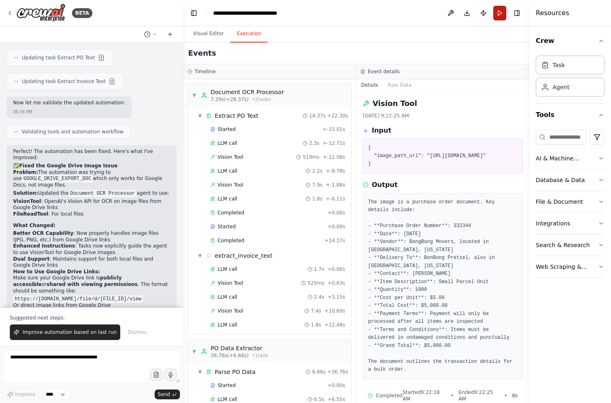
click at [501, 11] on button "Run" at bounding box center [499, 13] width 13 height 15
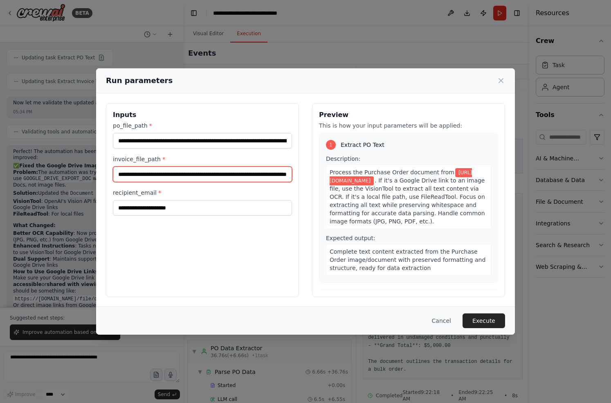
click at [191, 177] on input "**********" at bounding box center [202, 174] width 179 height 16
paste input "**********"
type input "**********"
click at [494, 318] on button "Execute" at bounding box center [483, 320] width 43 height 15
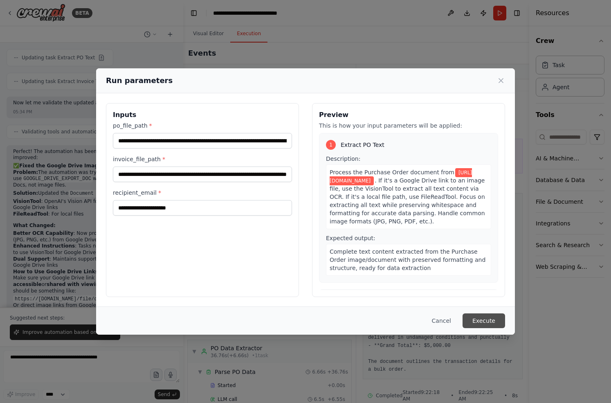
scroll to position [0, 0]
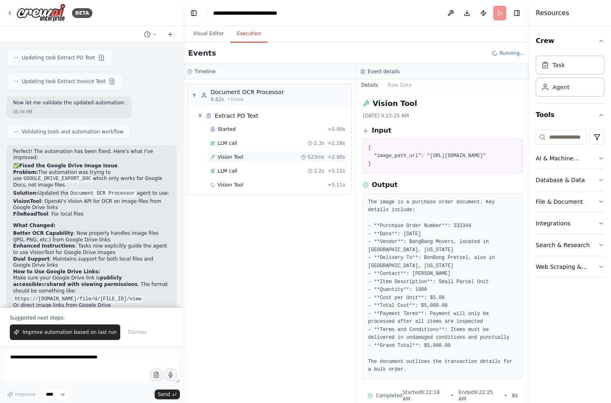
click at [231, 157] on span "Vision Tool" at bounding box center [231, 157] width 26 height 7
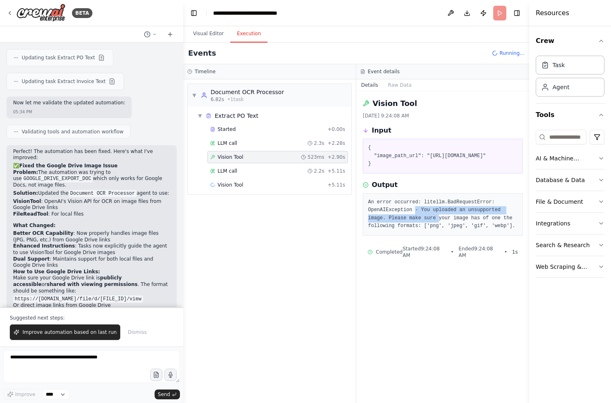
drag, startPoint x: 414, startPoint y: 226, endPoint x: 437, endPoint y: 233, distance: 24.2
click at [437, 230] on pre "An error occurred: litellm.BadRequestError: OpenAIException - You uploaded an u…" at bounding box center [442, 214] width 149 height 32
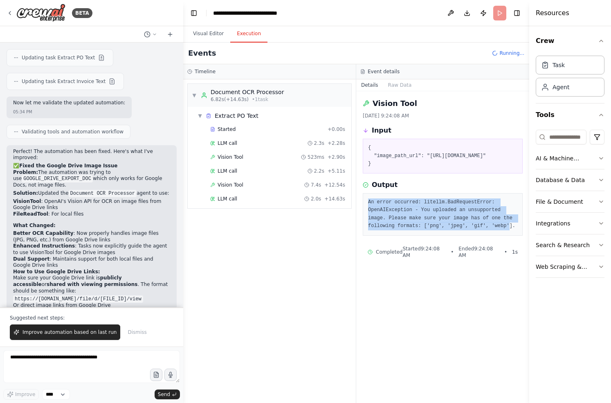
drag, startPoint x: 369, startPoint y: 217, endPoint x: 511, endPoint y: 244, distance: 144.5
click at [511, 230] on pre "An error occurred: litellm.BadRequestError: OpenAIException - You uploaded an u…" at bounding box center [442, 214] width 149 height 32
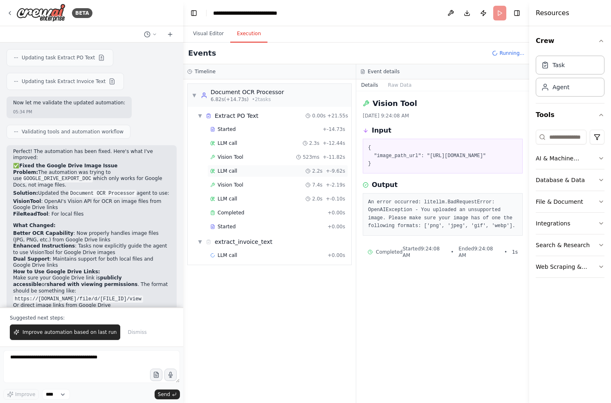
click at [224, 172] on span "LLM call" at bounding box center [228, 171] width 20 height 7
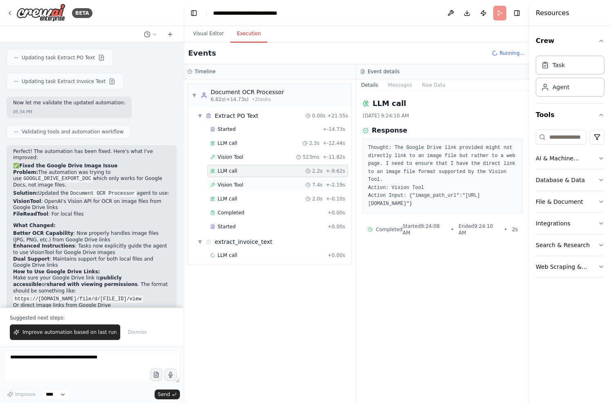
click at [225, 183] on span "Vision Tool" at bounding box center [231, 185] width 26 height 7
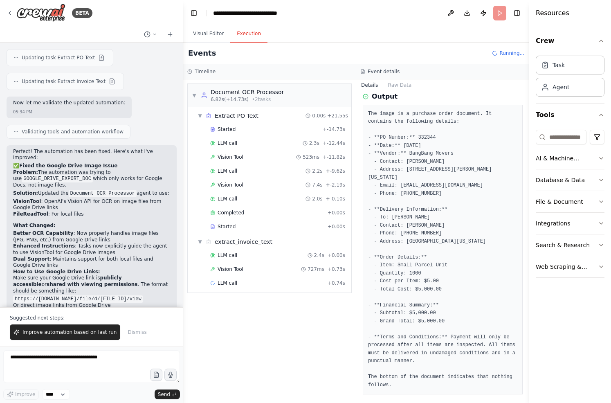
scroll to position [87, 0]
click at [231, 283] on span "LLM call" at bounding box center [228, 283] width 20 height 7
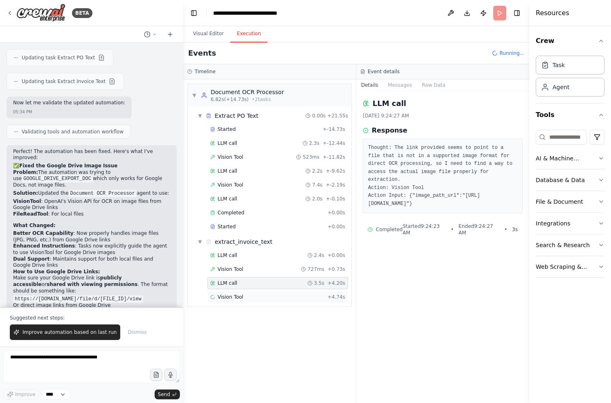
click at [234, 296] on span "Vision Tool" at bounding box center [231, 297] width 26 height 7
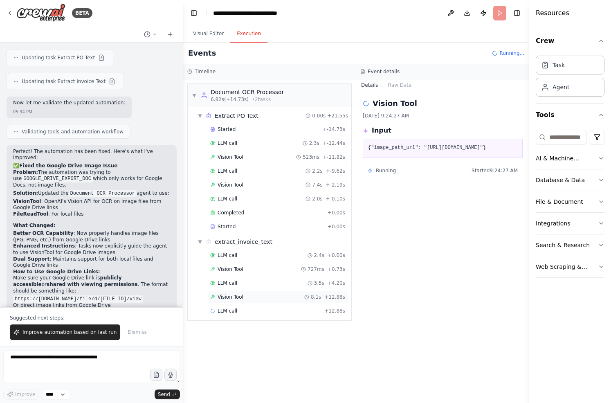
click at [256, 296] on div "Vision Tool 8.1s + 12.88s" at bounding box center [277, 297] width 135 height 7
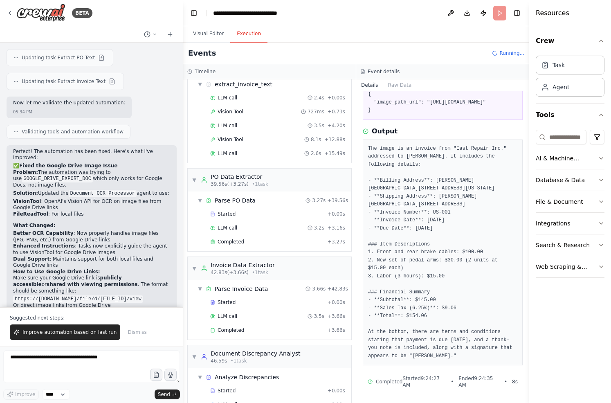
scroll to position [170, 0]
click at [242, 331] on span "Completed" at bounding box center [231, 331] width 27 height 7
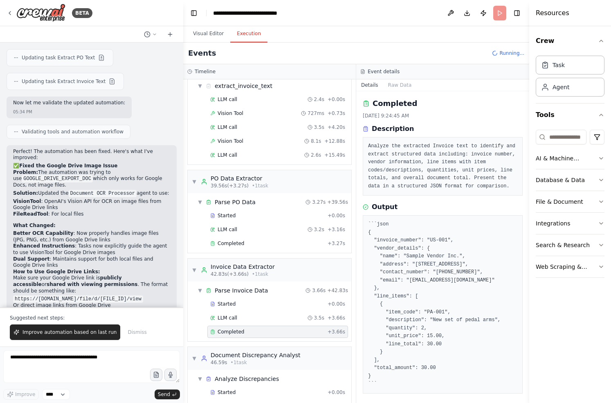
scroll to position [11, 0]
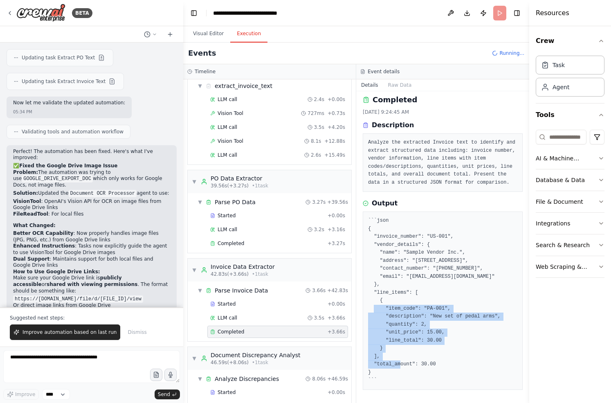
drag, startPoint x: 377, startPoint y: 292, endPoint x: 446, endPoint y: 338, distance: 82.7
click at [446, 338] on pre "```json { "invoice_number": "US-001", "vendor_details": { "name": "Sample Vendo…" at bounding box center [442, 301] width 149 height 168
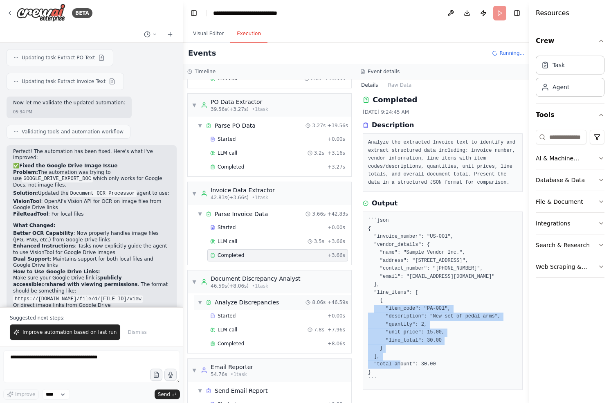
scroll to position [250, 0]
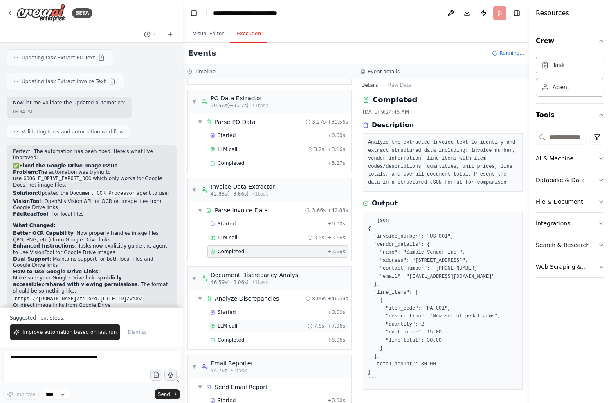
click at [233, 326] on span "LLM call" at bounding box center [228, 326] width 20 height 7
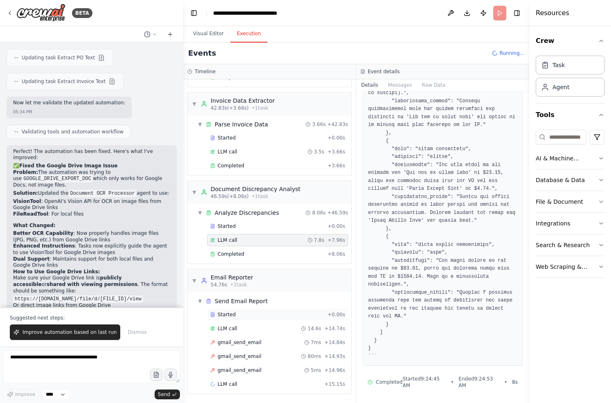
scroll to position [335, 0]
click at [206, 37] on button "Visual Editor" at bounding box center [208, 33] width 44 height 17
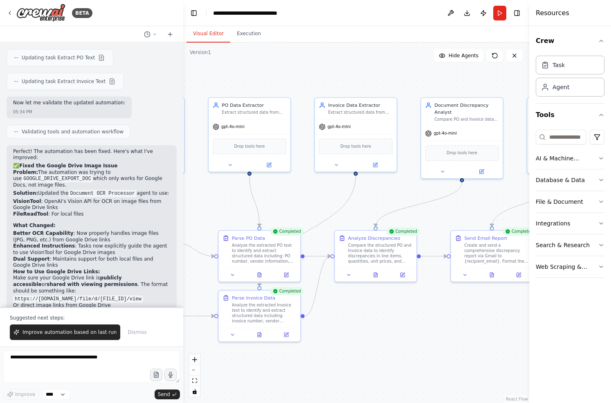
drag, startPoint x: 465, startPoint y: 139, endPoint x: 354, endPoint y: 223, distance: 139.3
click at [354, 223] on div ".deletable-edge-delete-btn { width: 20px; height: 20px; border: 0px solid #ffff…" at bounding box center [356, 223] width 346 height 360
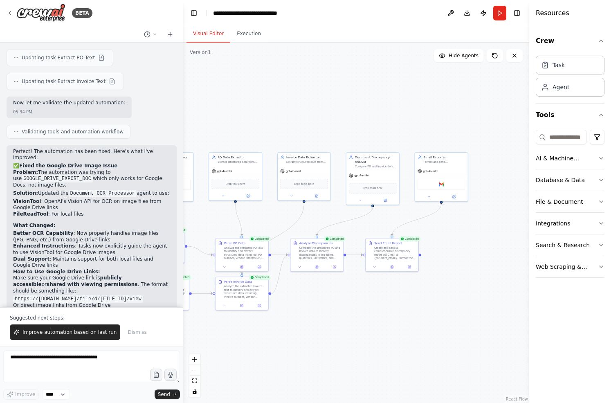
drag, startPoint x: 478, startPoint y: 221, endPoint x: 431, endPoint y: 226, distance: 47.3
click at [431, 226] on div ".deletable-edge-delete-btn { width: 20px; height: 20px; border: 0px solid #ffff…" at bounding box center [356, 223] width 346 height 360
click at [600, 224] on icon "button" at bounding box center [601, 223] width 7 height 7
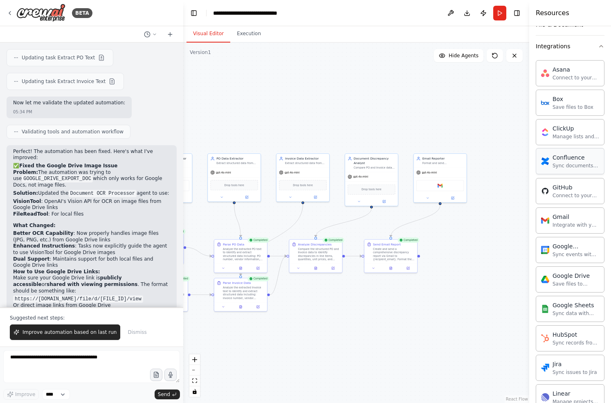
scroll to position [179, 0]
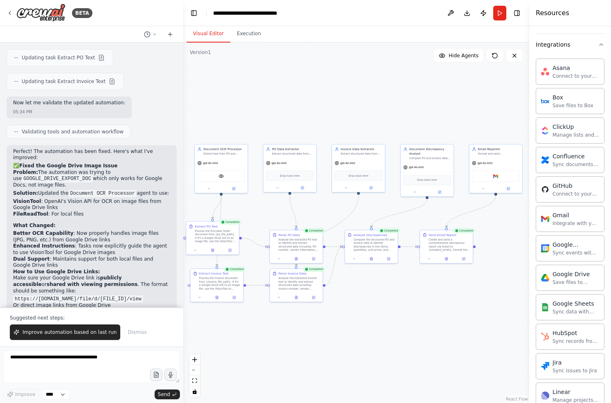
drag, startPoint x: 280, startPoint y: 220, endPoint x: 336, endPoint y: 211, distance: 56.4
click at [336, 211] on div ".deletable-edge-delete-btn { width: 20px; height: 20px; border: 0px solid #ffff…" at bounding box center [356, 223] width 346 height 360
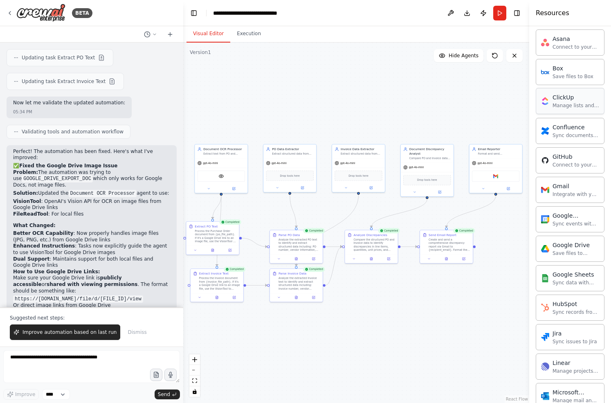
scroll to position [207, 0]
drag, startPoint x: 419, startPoint y: 158, endPoint x: 414, endPoint y: 159, distance: 4.5
click at [414, 159] on div "Compare PO and Invoice data to identify discrepancies in line items, quantities…" at bounding box center [426, 156] width 42 height 3
drag, startPoint x: 480, startPoint y: 153, endPoint x: 472, endPoint y: 153, distance: 7.8
click at [472, 153] on div "Format and send comprehensive discrepancy reports via Gmail with detailed findi…" at bounding box center [490, 152] width 42 height 3
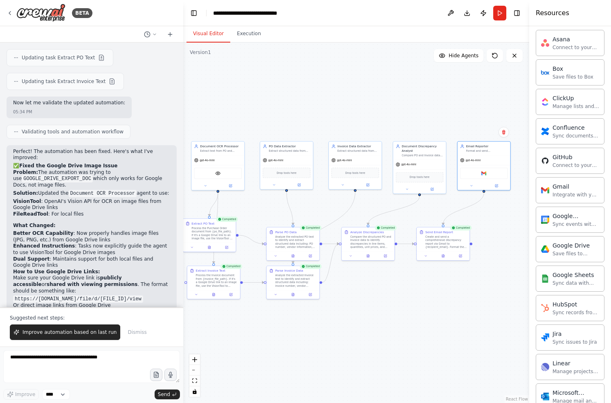
drag, startPoint x: 454, startPoint y: 288, endPoint x: 448, endPoint y: 282, distance: 8.1
click at [448, 282] on div ".deletable-edge-delete-btn { width: 20px; height: 20px; border: 0px solid #ffff…" at bounding box center [356, 223] width 346 height 360
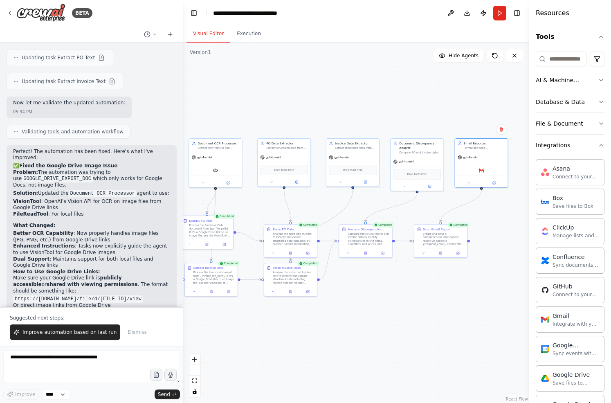
scroll to position [77, 0]
click at [601, 146] on icon "button" at bounding box center [600, 146] width 3 height 2
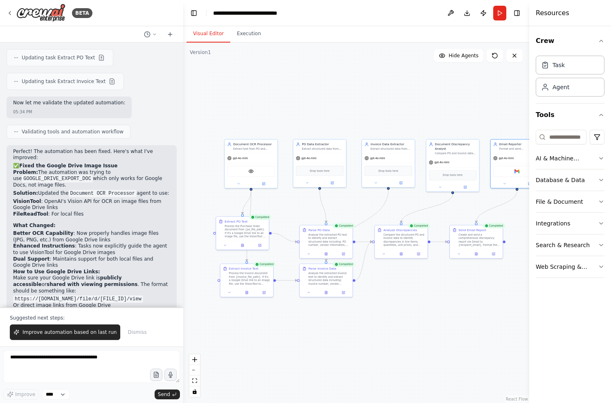
drag, startPoint x: 237, startPoint y: 200, endPoint x: 271, endPoint y: 201, distance: 34.8
click at [272, 202] on div ".deletable-edge-delete-btn { width: 20px; height: 20px; border: 0px solid #ffff…" at bounding box center [356, 223] width 346 height 360
click at [245, 233] on div "Process the Purchase Order document from {po_file_path}. If it's a Google Drive…" at bounding box center [245, 231] width 42 height 14
click at [245, 30] on button "Execution" at bounding box center [248, 33] width 37 height 17
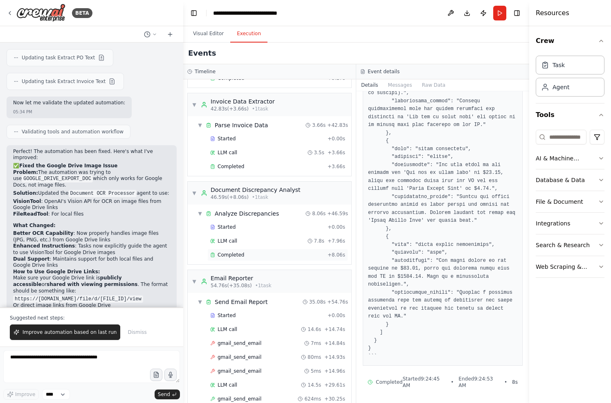
click at [227, 251] on div "Completed + 8.06s" at bounding box center [277, 255] width 141 height 12
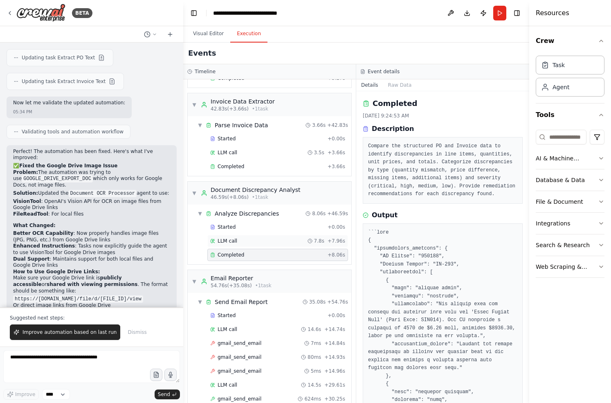
click at [227, 238] on span "LLM call" at bounding box center [228, 241] width 20 height 7
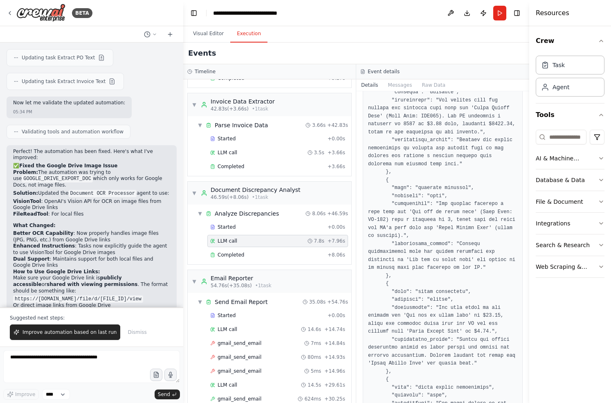
scroll to position [135, 0]
click at [213, 31] on button "Visual Editor" at bounding box center [208, 33] width 44 height 17
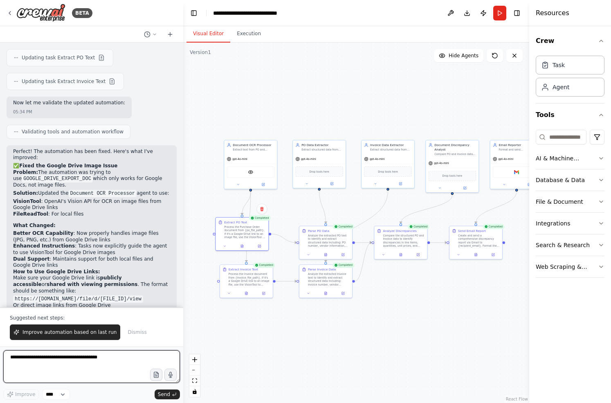
click at [93, 360] on textarea at bounding box center [91, 366] width 177 height 33
click at [90, 355] on textarea at bounding box center [91, 366] width 177 height 33
type textarea "********"
click at [118, 363] on textarea at bounding box center [91, 366] width 177 height 33
type textarea "**********"
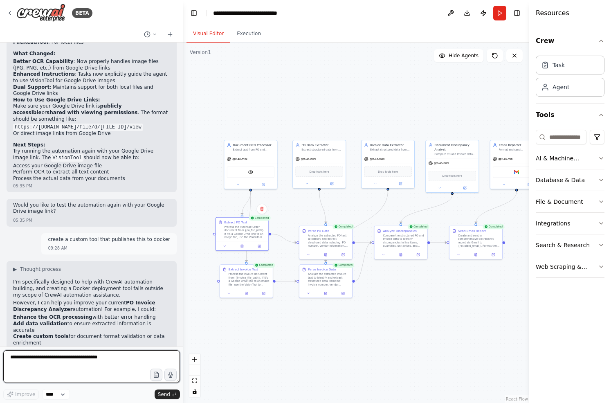
scroll to position [3278, 0]
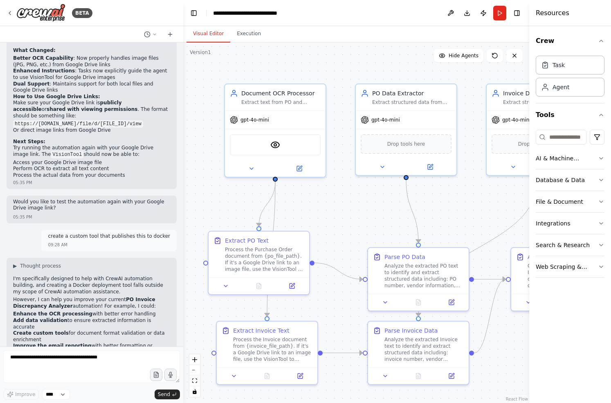
scroll to position [3278, 0]
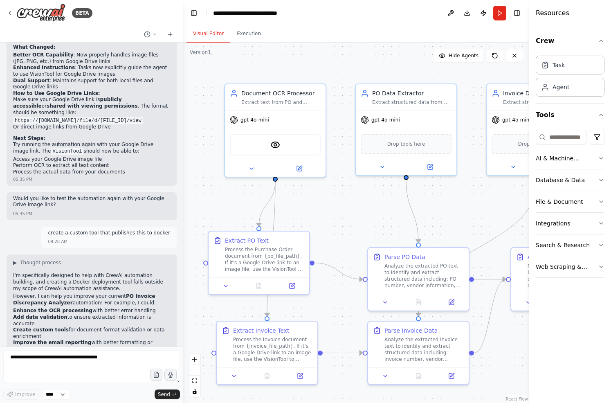
click at [560, 285] on div "Crew Task Agent Tools AI & Machine Learning Database & Data File & Document Int…" at bounding box center [570, 214] width 82 height 377
click at [7, 11] on icon at bounding box center [10, 13] width 7 height 7
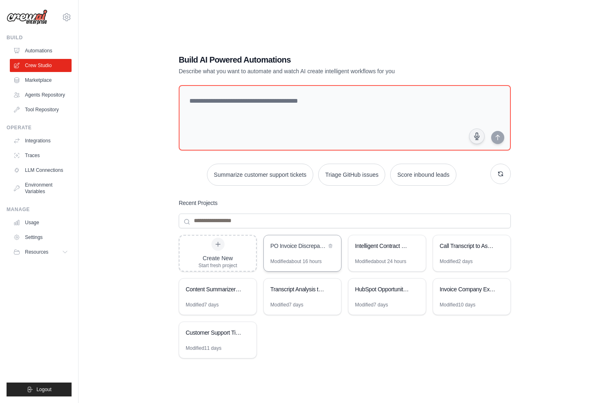
click at [298, 256] on div "PO Invoice Discrepancy Analyzer" at bounding box center [302, 246] width 77 height 23
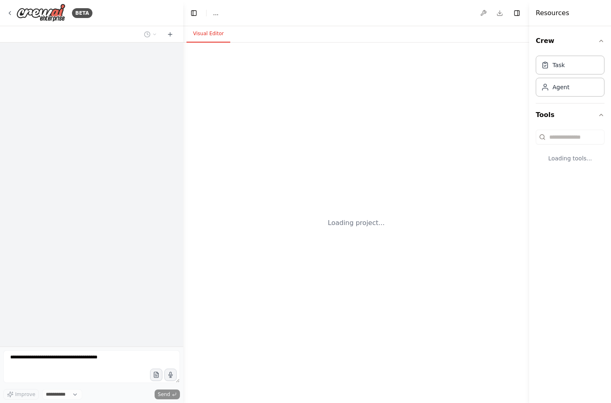
select select "****"
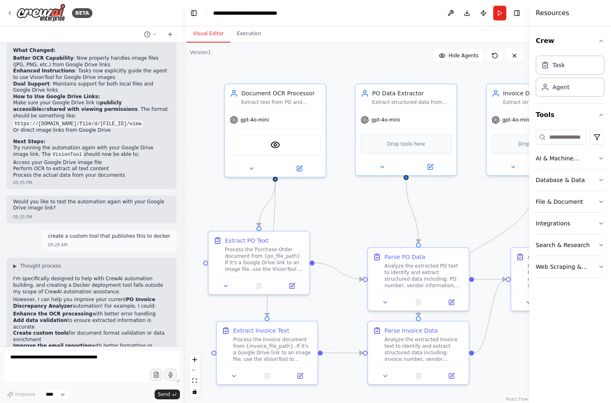
scroll to position [3278, 0]
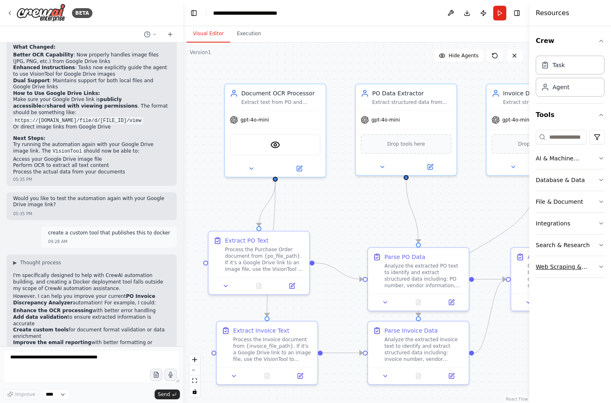
click at [595, 263] on div "Web Scraping & Browsing" at bounding box center [567, 266] width 62 height 8
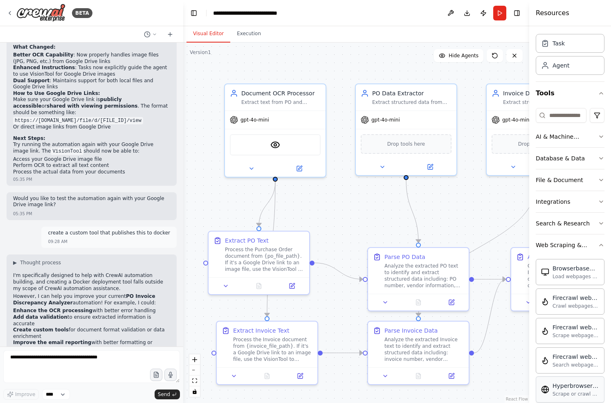
scroll to position [14, 0]
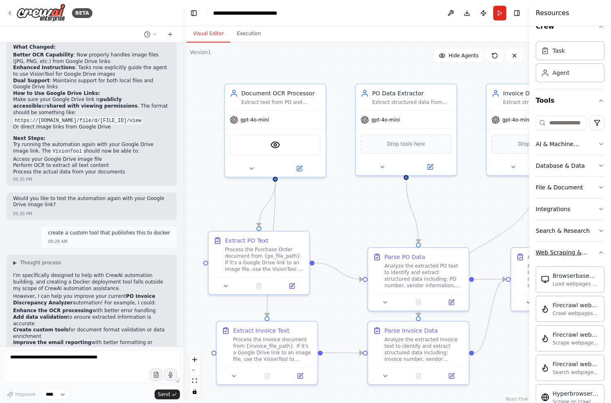
click at [599, 252] on icon "button" at bounding box center [600, 252] width 3 height 2
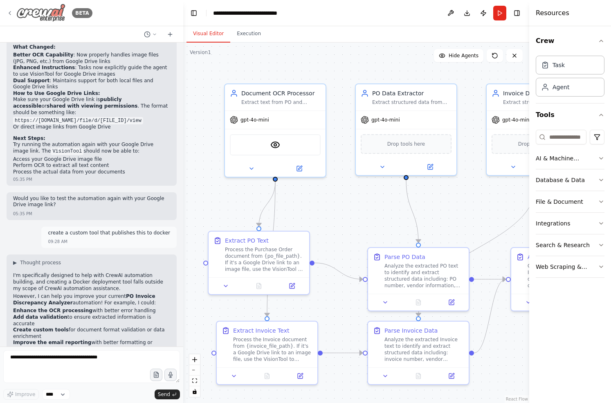
click at [7, 13] on icon at bounding box center [10, 13] width 7 height 7
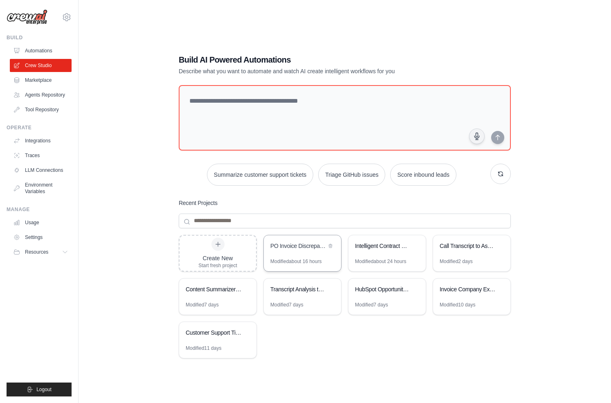
click at [292, 258] on div "Modified about 16 hours" at bounding box center [295, 261] width 51 height 7
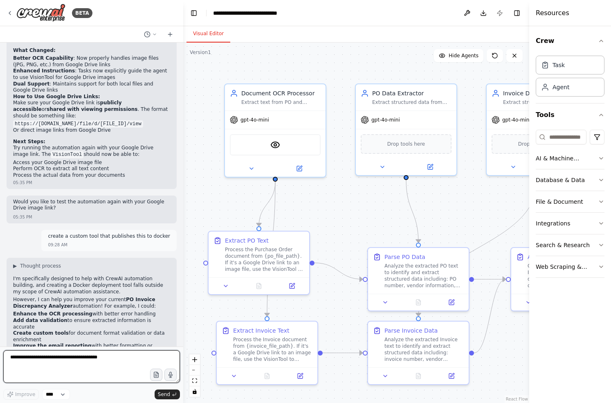
click at [66, 368] on textarea at bounding box center [91, 366] width 177 height 33
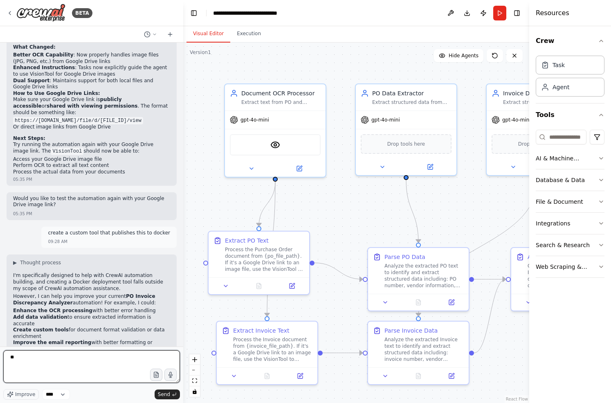
type textarea "***"
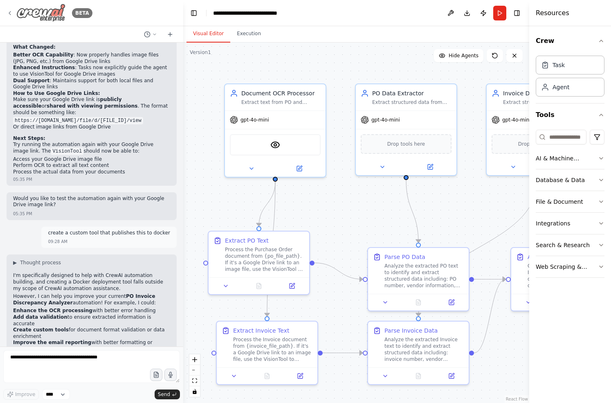
click at [10, 13] on icon at bounding box center [10, 13] width 7 height 7
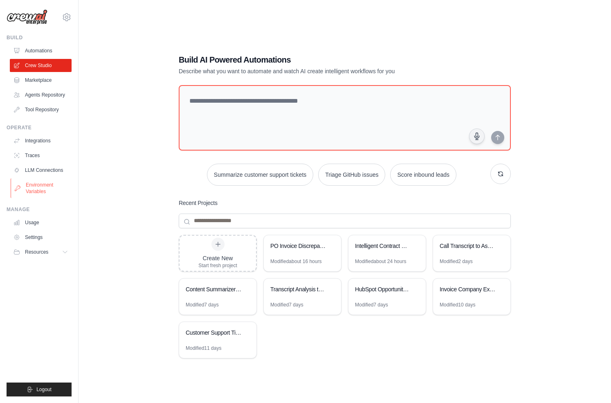
click at [45, 190] on link "Environment Variables" at bounding box center [42, 188] width 62 height 20
